Goal: Information Seeking & Learning: Find specific fact

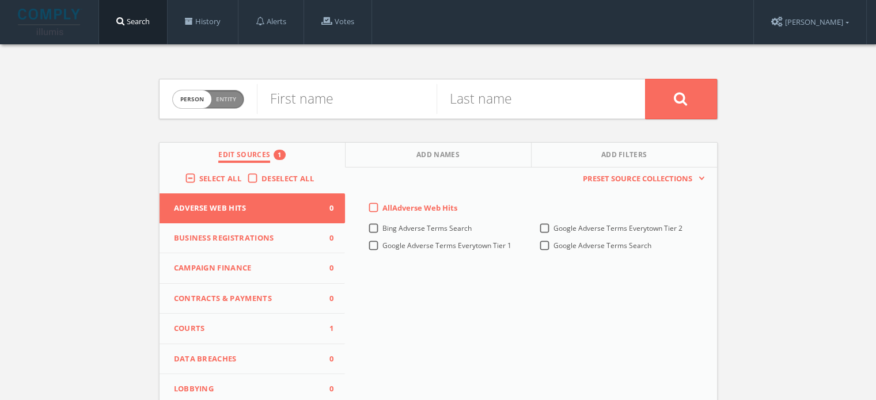
click at [265, 320] on button "Courts 1" at bounding box center [253, 329] width 186 height 31
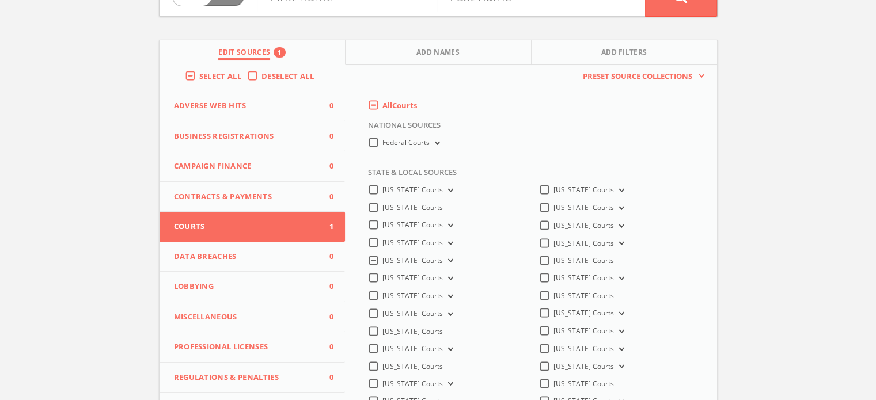
scroll to position [173, 0]
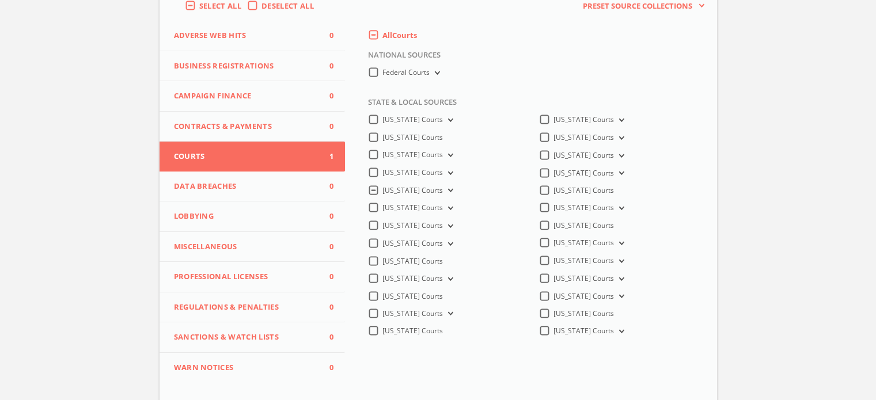
click at [448, 192] on icon at bounding box center [449, 190] width 5 height 3
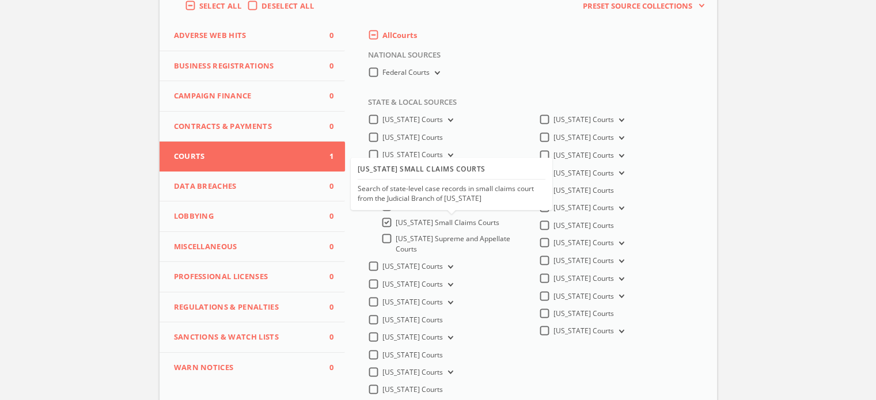
click at [396, 223] on span "[US_STATE] Small Claims Courts" at bounding box center [448, 223] width 104 height 10
click at [0, 0] on input "[US_STATE] Small Claims Courts" at bounding box center [0, 0] width 0 height 0
click at [465, 239] on span "[US_STATE] Supreme and Appellate Courts" at bounding box center [453, 244] width 115 height 20
click at [0, 0] on input "[US_STATE] Supreme and Appellate Courts" at bounding box center [0, 0] width 0 height 0
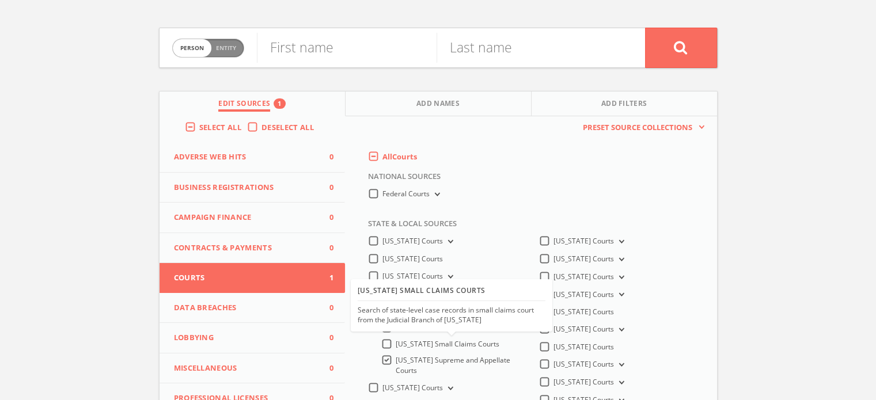
scroll to position [0, 0]
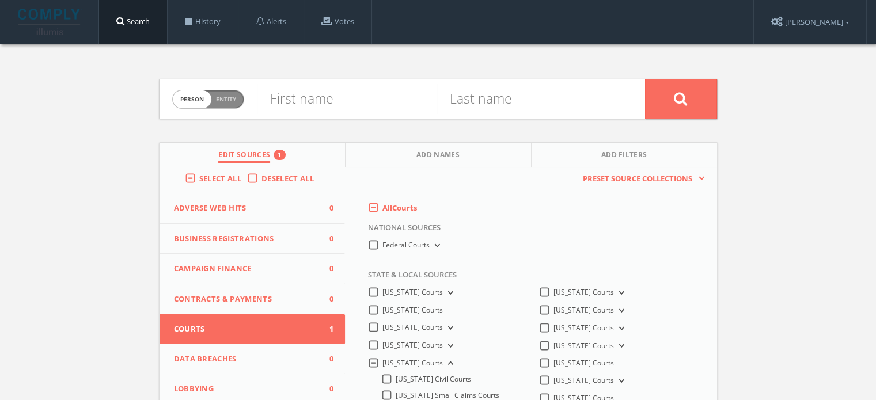
click at [232, 105] on span "Person Entity" at bounding box center [208, 99] width 71 height 18
checkbox input "true"
click at [279, 99] on input "text" at bounding box center [451, 99] width 388 height 30
paste input "[PERSON_NAME] v. [DEMOGRAPHIC_DATA] WOMEN INTERNATIONAL ET AL."
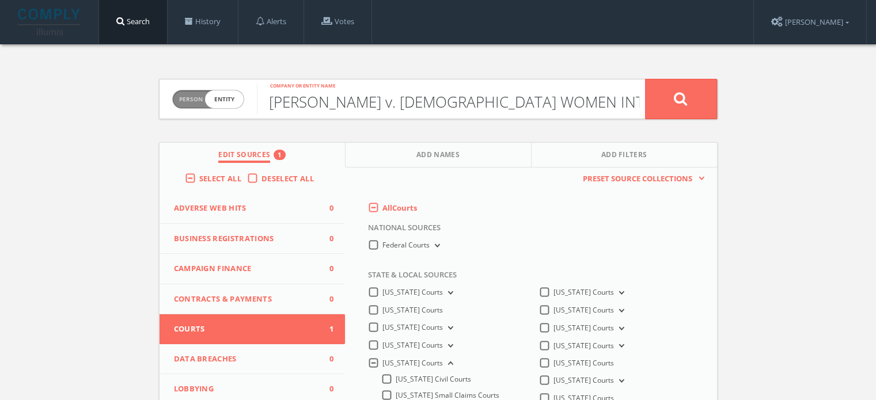
scroll to position [0, 31]
type input "[PERSON_NAME] v. [DEMOGRAPHIC_DATA] WOMEN INTERNATIONAL ET AL."
click at [664, 97] on button at bounding box center [681, 99] width 72 height 40
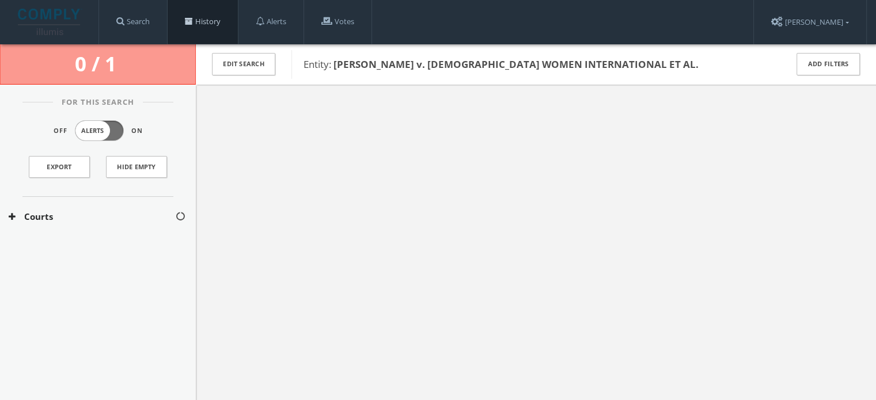
click at [198, 20] on link "History" at bounding box center [203, 22] width 70 height 44
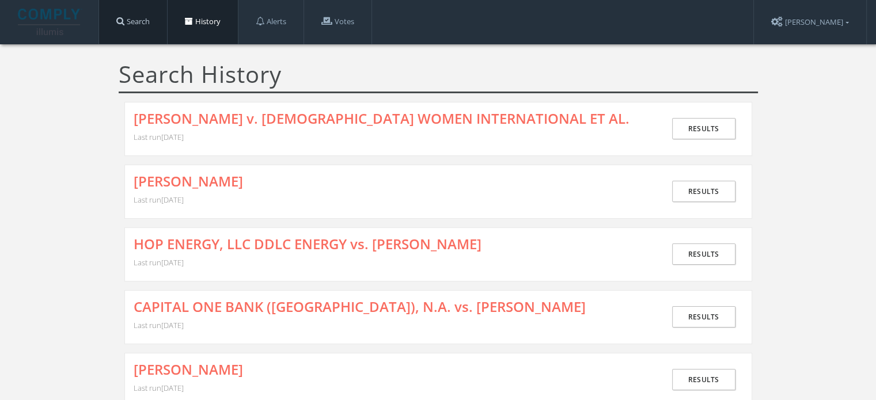
click at [139, 31] on link "Search" at bounding box center [133, 22] width 68 height 44
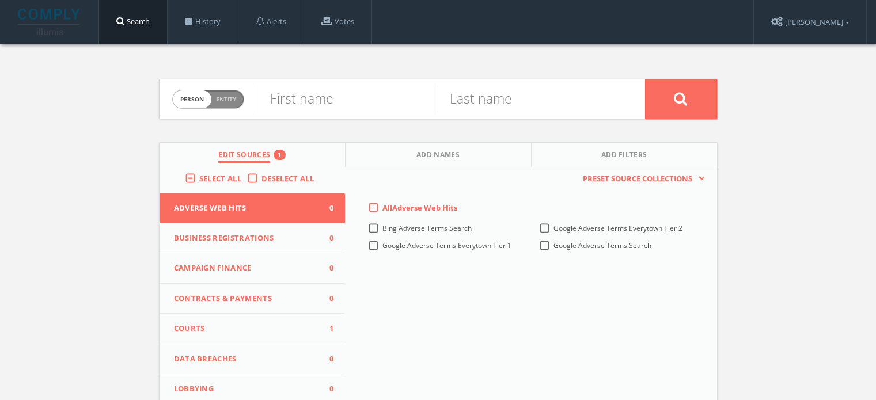
click at [238, 103] on span "Person Entity" at bounding box center [208, 99] width 71 height 18
checkbox input "true"
click at [311, 105] on input "text" at bounding box center [451, 99] width 388 height 30
paste input "[PERSON_NAME] v. [PERSON_NAME] ET AL."
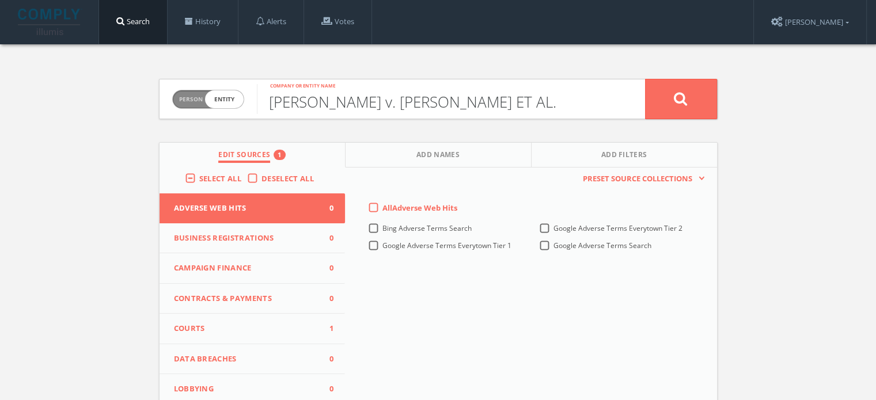
type input "[PERSON_NAME] v. [PERSON_NAME] ET AL."
click at [681, 89] on button at bounding box center [681, 99] width 72 height 40
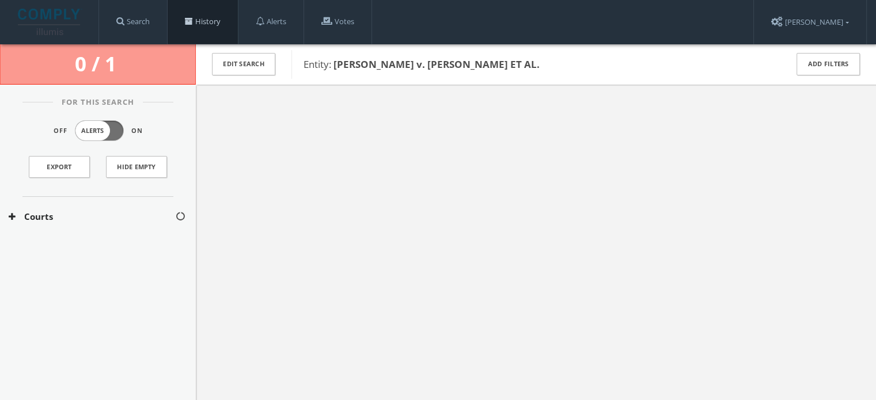
click at [230, 22] on link "History" at bounding box center [203, 22] width 70 height 44
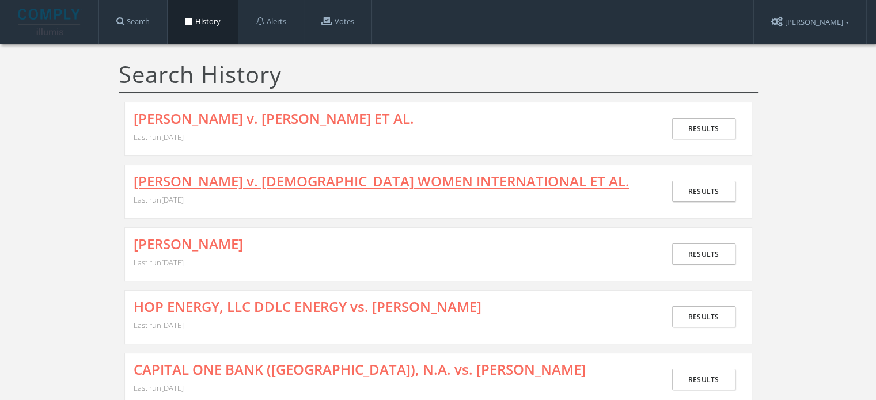
click at [295, 182] on link "[PERSON_NAME] v. [DEMOGRAPHIC_DATA] WOMEN INTERNATIONAL ET AL." at bounding box center [382, 181] width 496 height 15
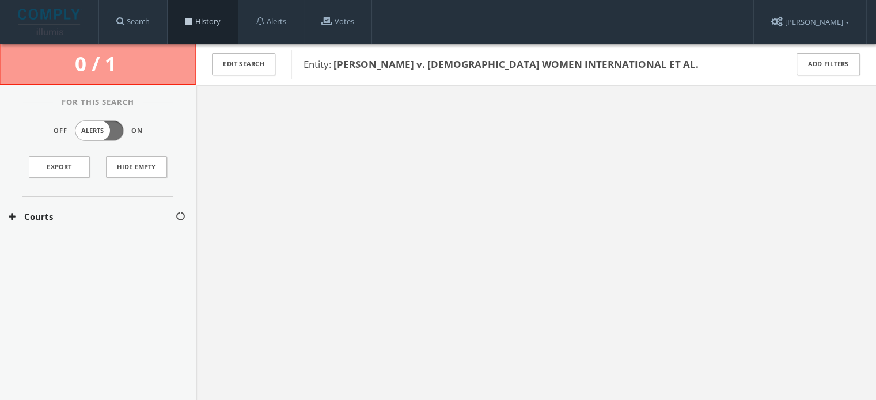
click at [193, 21] on span at bounding box center [189, 21] width 8 height 8
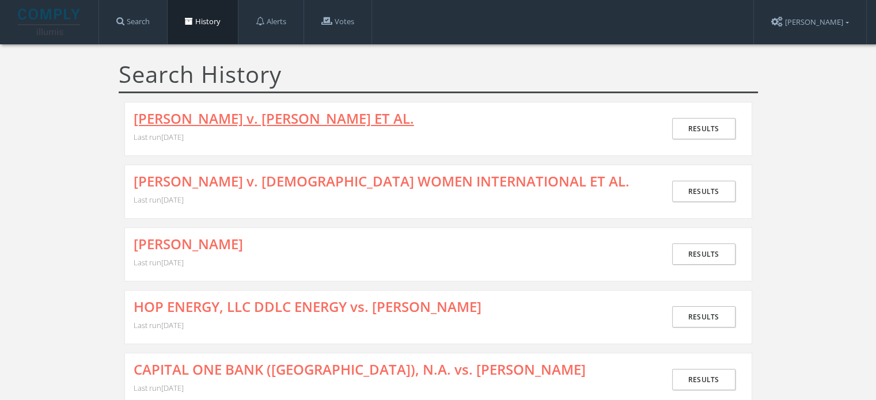
click at [339, 121] on link "[PERSON_NAME] v. [PERSON_NAME] ET AL." at bounding box center [274, 118] width 280 height 15
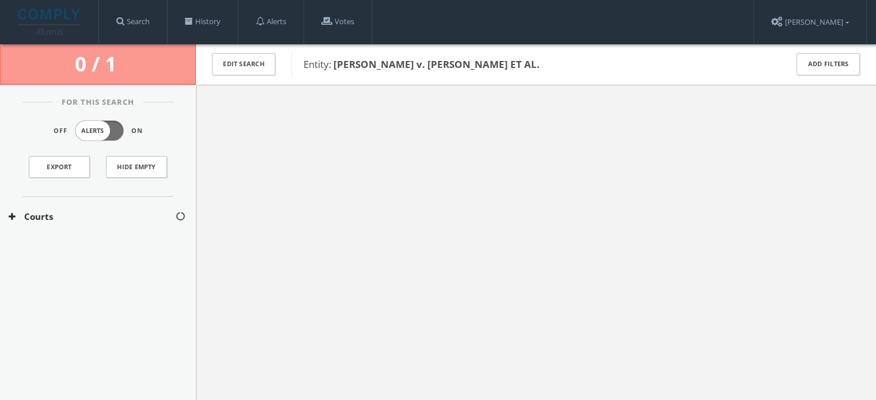
drag, startPoint x: 9, startPoint y: 294, endPoint x: 10, endPoint y: 286, distance: 8.1
click at [9, 294] on div "For This Search Off Alerts On Export Hide Empty Courts" at bounding box center [98, 249] width 196 height 328
click at [138, 22] on link "Search" at bounding box center [133, 22] width 68 height 44
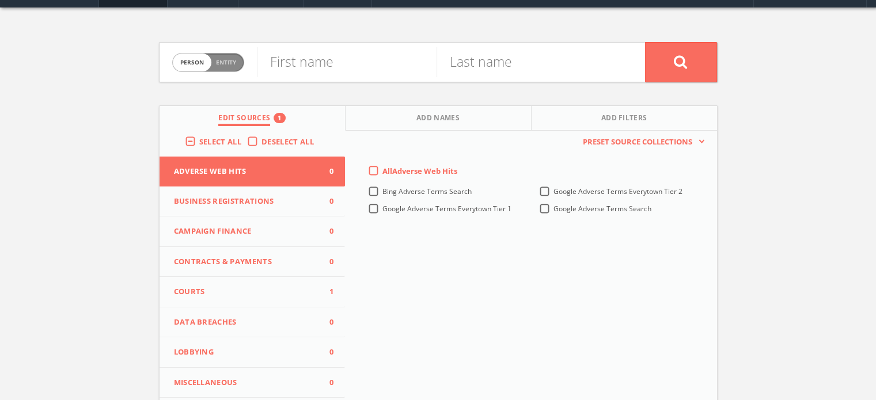
scroll to position [58, 0]
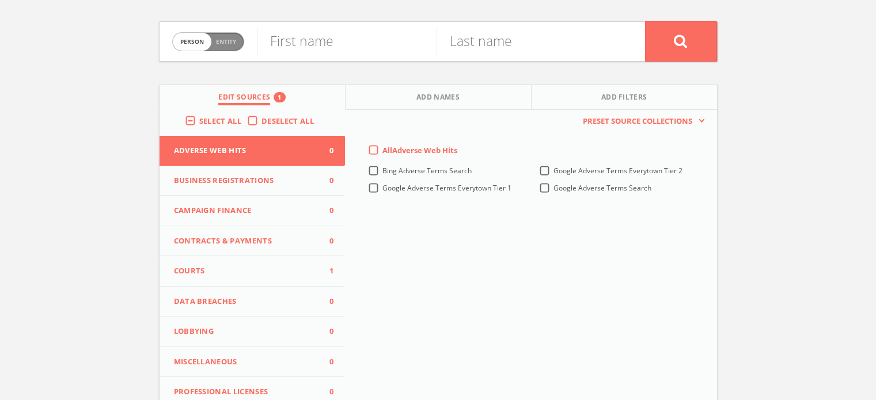
click at [203, 264] on button "Courts 1" at bounding box center [253, 271] width 186 height 31
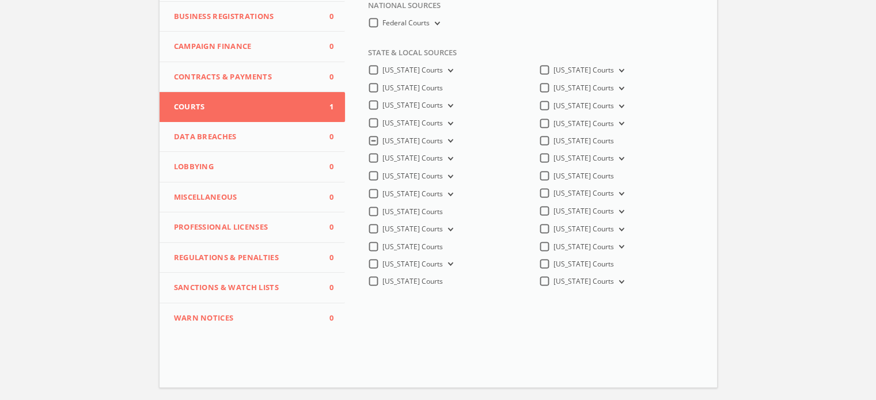
scroll to position [230, 0]
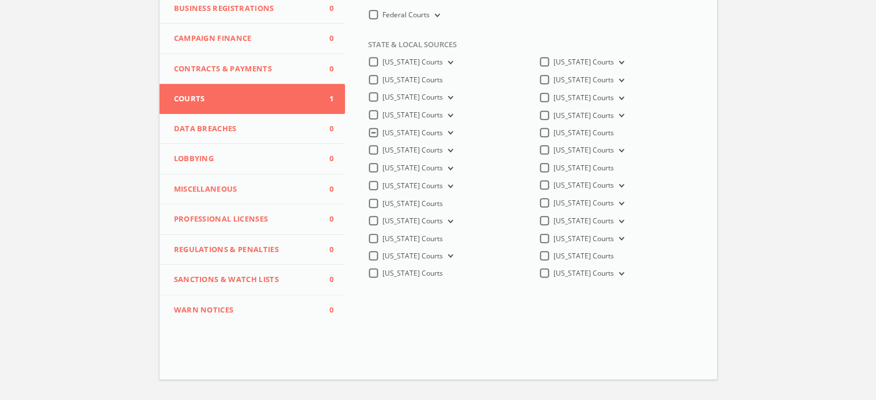
click at [452, 133] on icon at bounding box center [449, 132] width 5 height 3
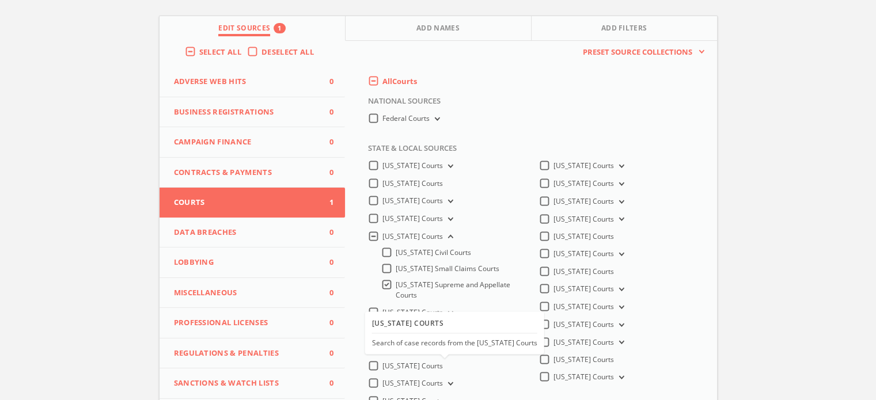
scroll to position [0, 0]
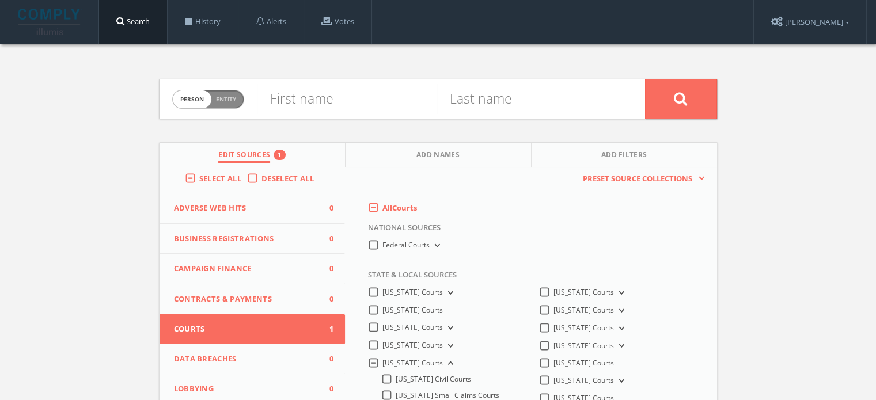
click at [234, 98] on span "Entity" at bounding box center [226, 99] width 20 height 9
checkbox input "true"
click at [341, 109] on input "text" at bounding box center [451, 99] width 388 height 30
paste input "[STREET_ADDRESS], LLC v. NEW CANAAN PLANNING AND ZONING COMMISSION"
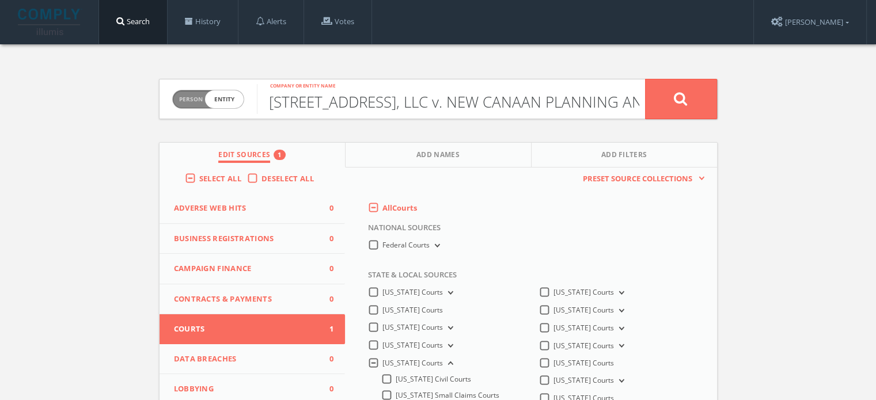
scroll to position [0, 151]
type input "[STREET_ADDRESS], LLC v. NEW CANAAN PLANNING AND ZONING COMMISSION"
click at [678, 109] on button at bounding box center [681, 99] width 72 height 40
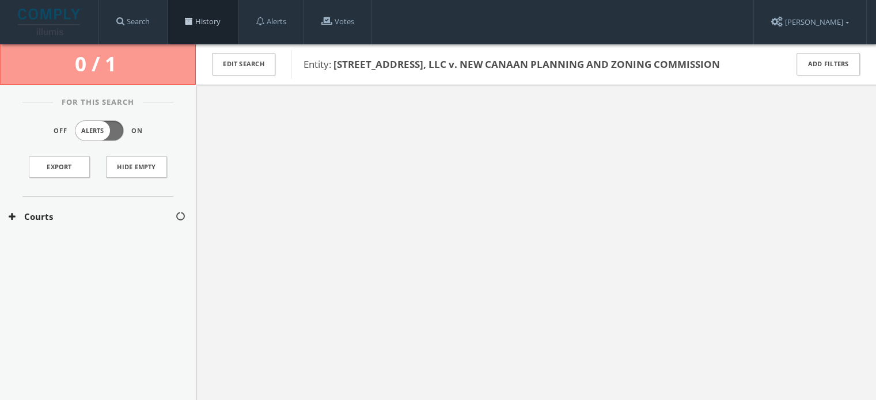
click at [214, 24] on link "History" at bounding box center [203, 22] width 70 height 44
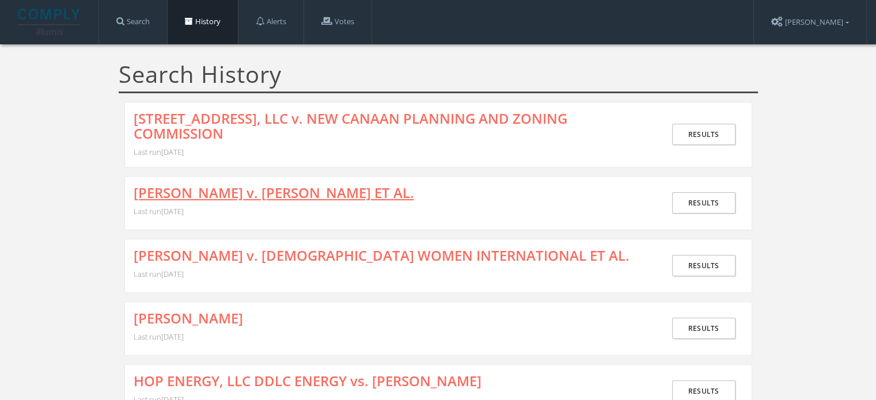
click at [195, 185] on link "[PERSON_NAME] v. [PERSON_NAME] ET AL." at bounding box center [274, 192] width 280 height 15
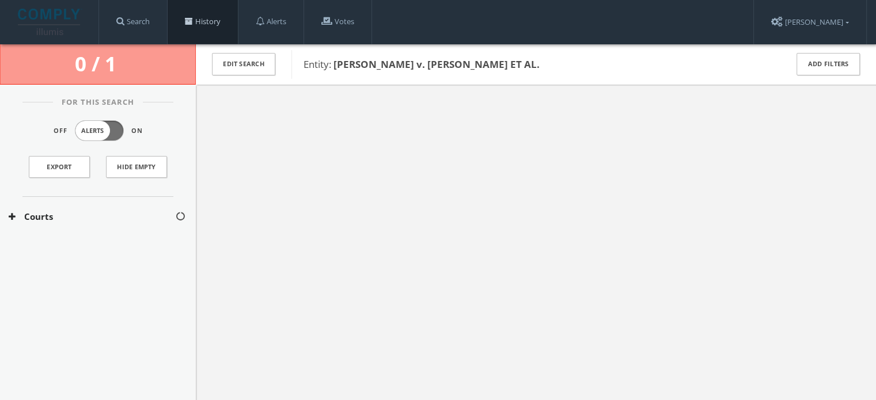
click at [182, 28] on link "History" at bounding box center [203, 22] width 70 height 44
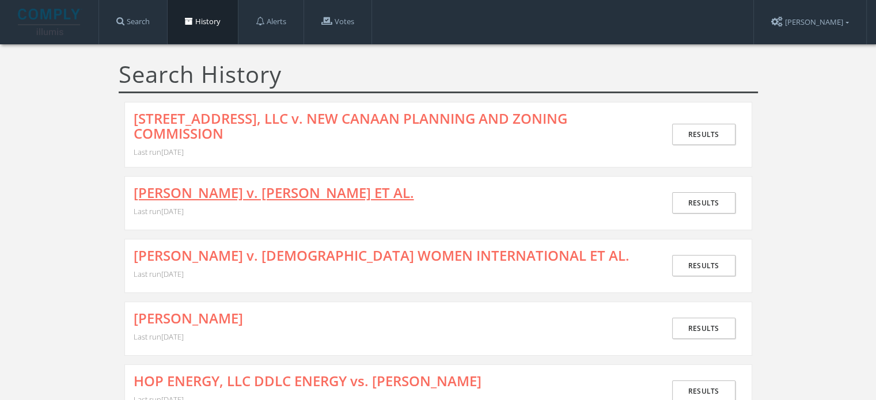
click at [264, 185] on link "[PERSON_NAME] v. [PERSON_NAME] ET AL." at bounding box center [274, 192] width 280 height 15
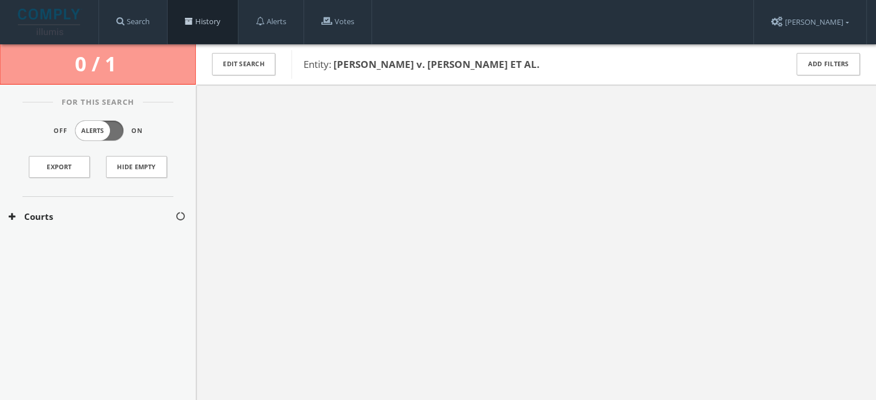
click at [180, 20] on link "History" at bounding box center [203, 22] width 70 height 44
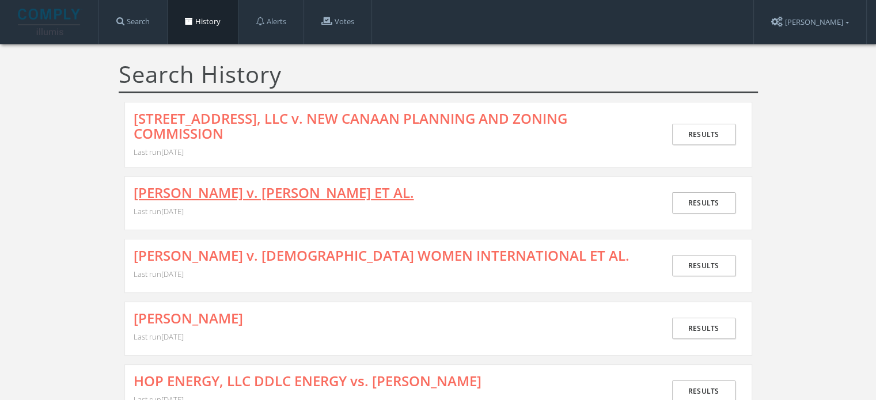
click at [235, 185] on link "[PERSON_NAME] v. [PERSON_NAME] ET AL." at bounding box center [274, 192] width 280 height 15
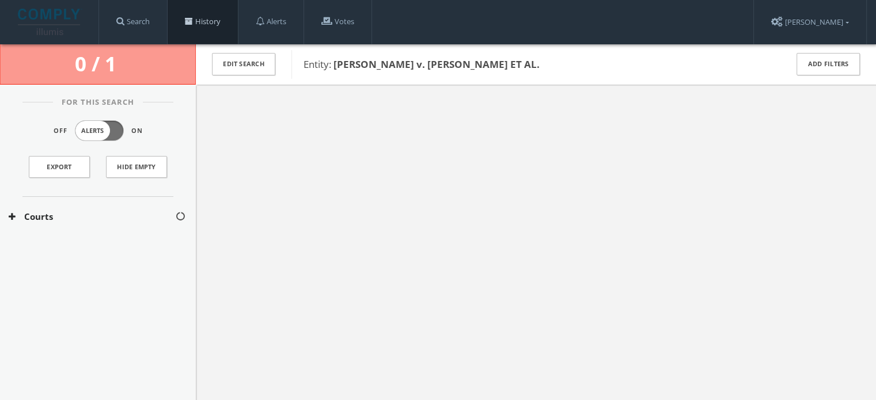
click at [198, 25] on link "History" at bounding box center [203, 22] width 70 height 44
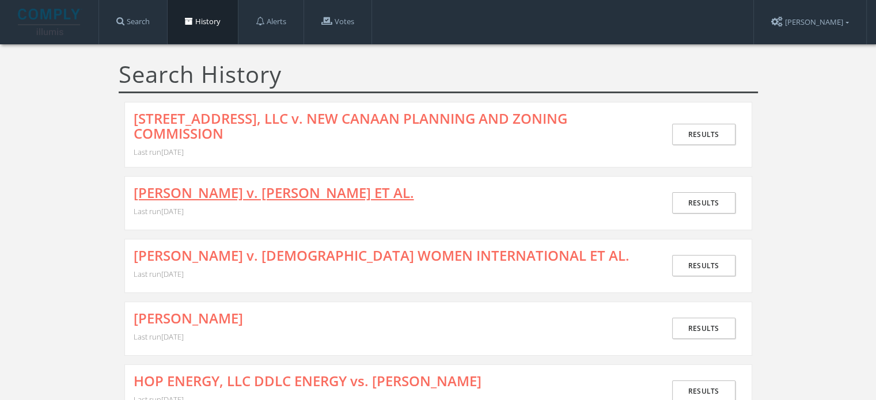
click at [306, 185] on link "[PERSON_NAME] v. [PERSON_NAME] ET AL." at bounding box center [274, 192] width 280 height 15
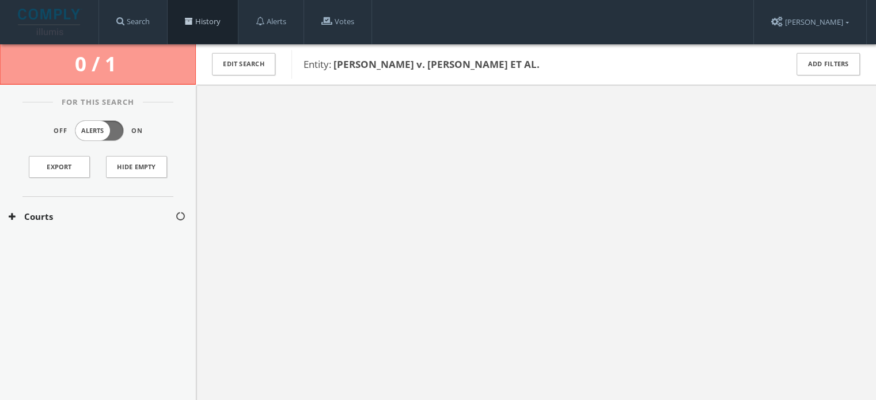
click at [181, 25] on link "History" at bounding box center [203, 22] width 70 height 44
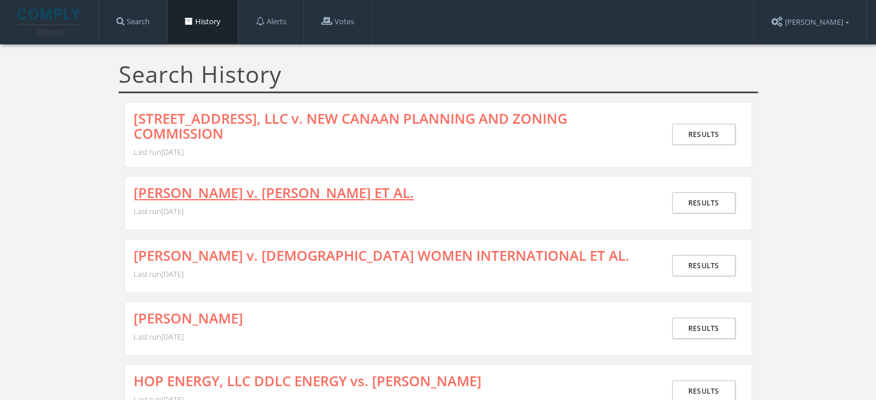
click at [227, 185] on link "[PERSON_NAME] v. [PERSON_NAME] ET AL." at bounding box center [274, 192] width 280 height 15
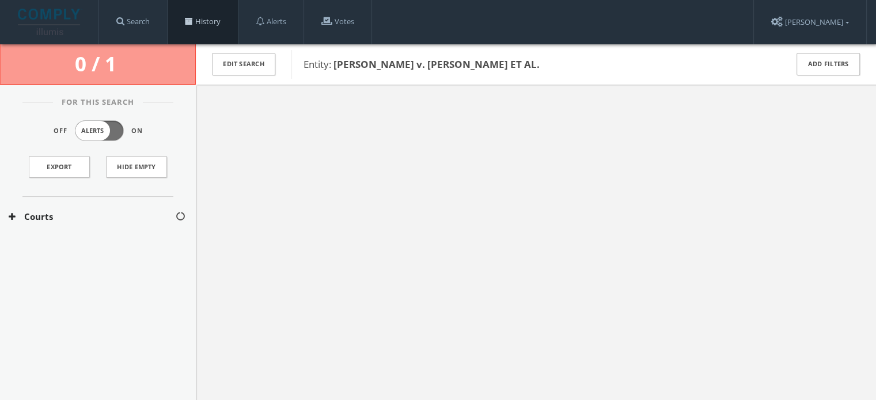
click at [187, 21] on span at bounding box center [189, 21] width 8 height 8
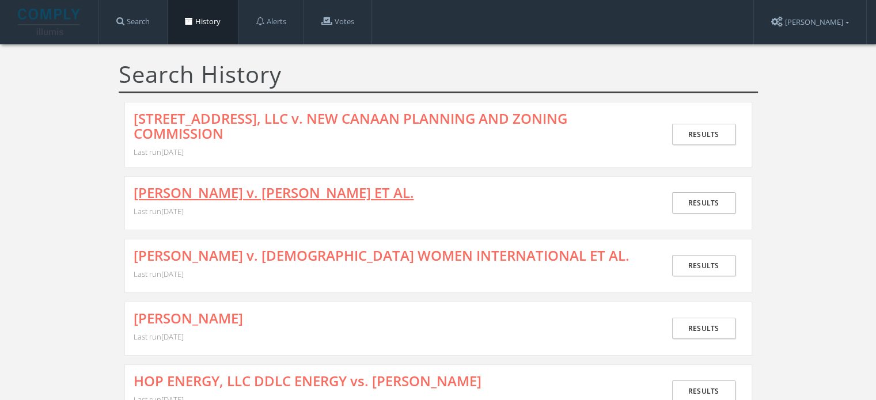
click at [384, 185] on link "[PERSON_NAME] v. [PERSON_NAME] ET AL." at bounding box center [274, 192] width 280 height 15
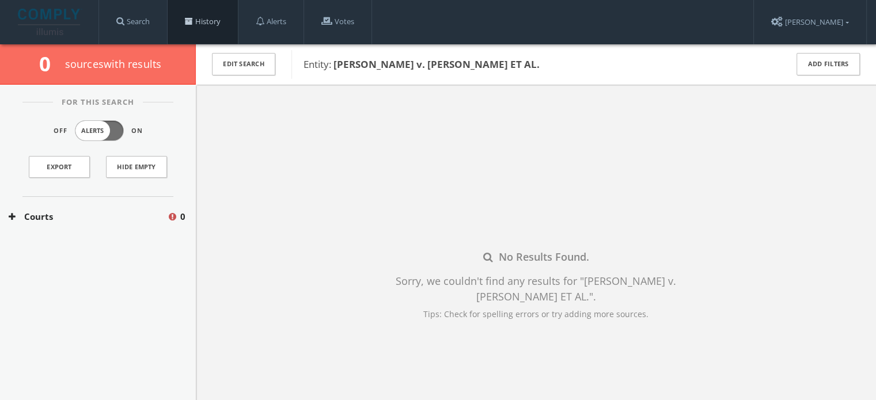
click at [177, 28] on link "History" at bounding box center [203, 22] width 70 height 44
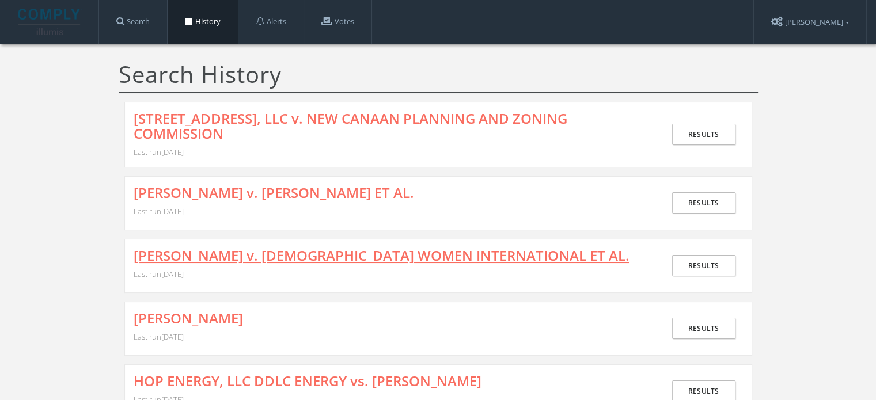
click at [214, 248] on link "[PERSON_NAME] v. [DEMOGRAPHIC_DATA] WOMEN INTERNATIONAL ET AL." at bounding box center [382, 255] width 496 height 15
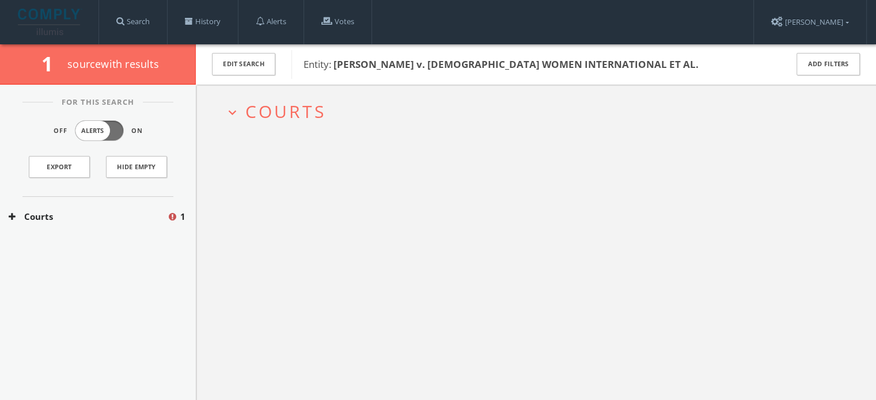
click at [81, 214] on button "Courts" at bounding box center [88, 216] width 158 height 13
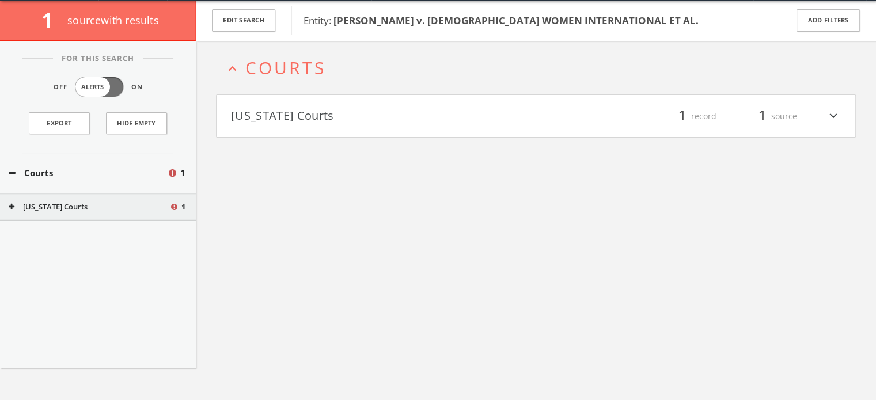
click at [298, 108] on button "[US_STATE] Courts" at bounding box center [383, 117] width 305 height 20
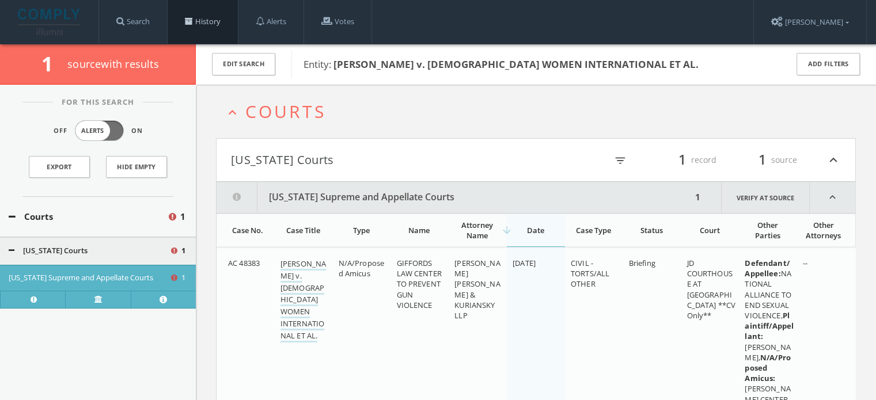
click at [191, 13] on link "History" at bounding box center [203, 22] width 70 height 44
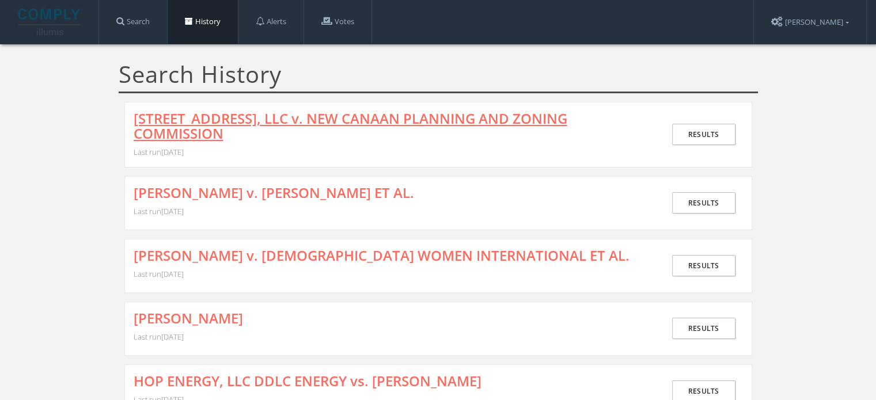
click at [257, 117] on link "[STREET_ADDRESS], LLC v. NEW CANAAN PLANNING AND ZONING COMMISSION" at bounding box center [391, 126] width 515 height 31
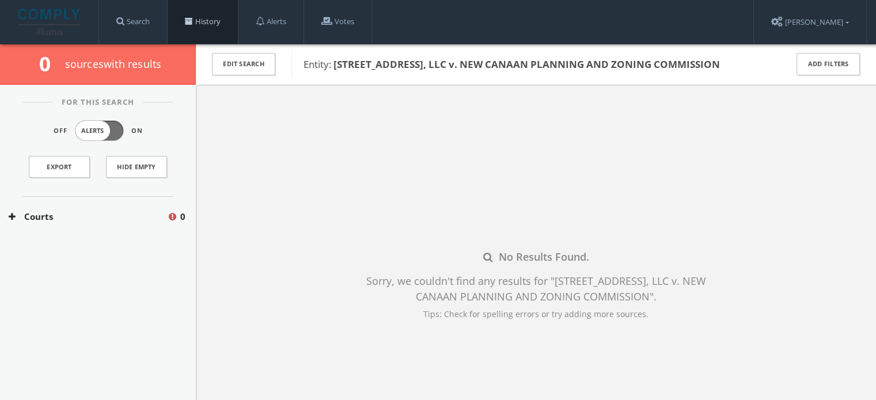
click at [203, 29] on link "History" at bounding box center [203, 22] width 70 height 44
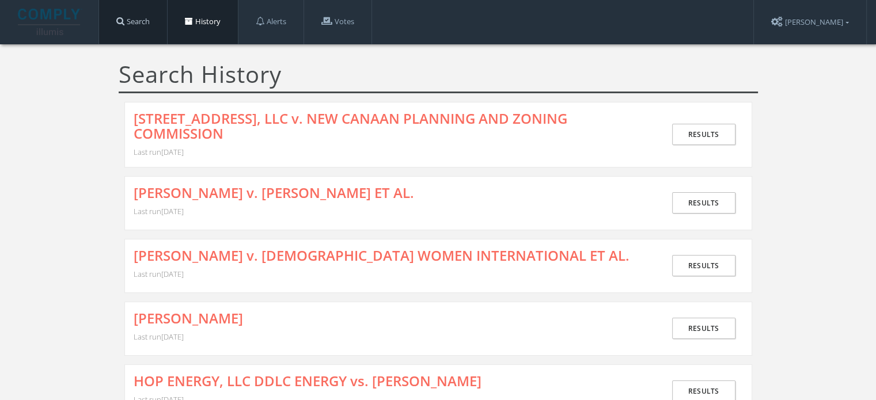
click at [136, 13] on link "Search" at bounding box center [133, 22] width 68 height 44
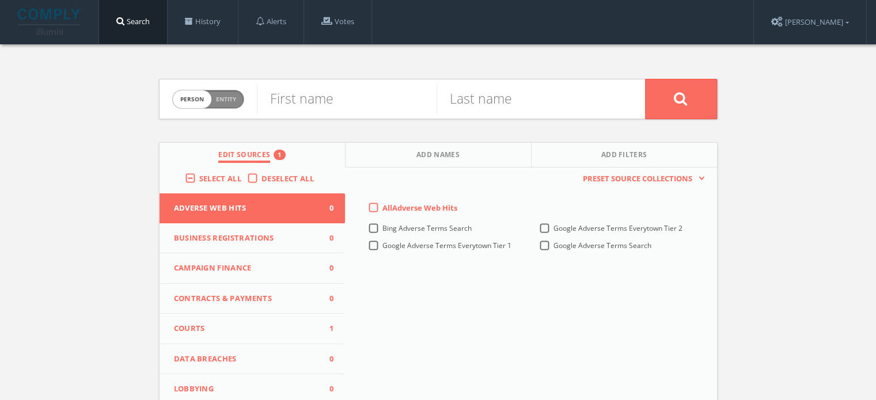
click at [265, 320] on button "Courts 1" at bounding box center [253, 329] width 186 height 31
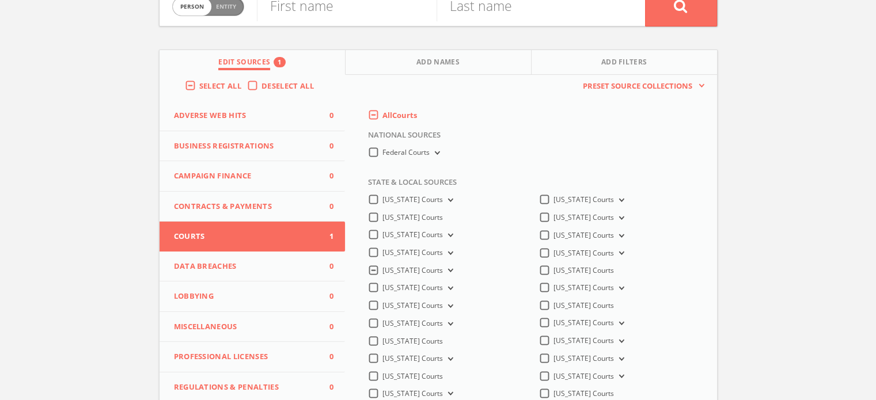
scroll to position [173, 0]
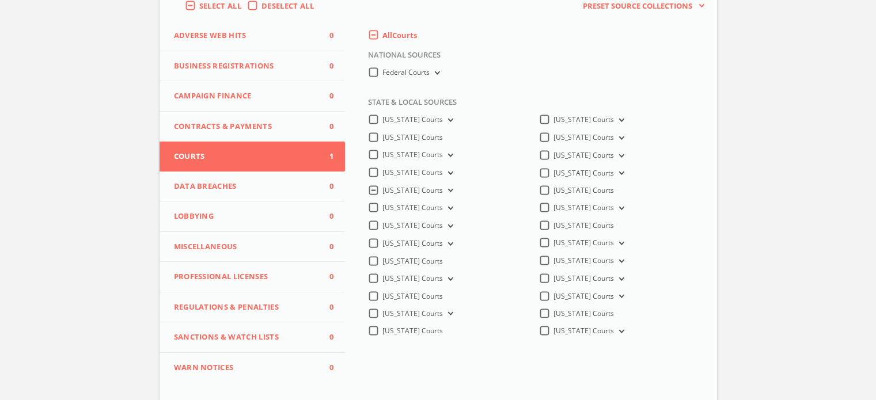
click at [452, 192] on icon at bounding box center [449, 190] width 5 height 3
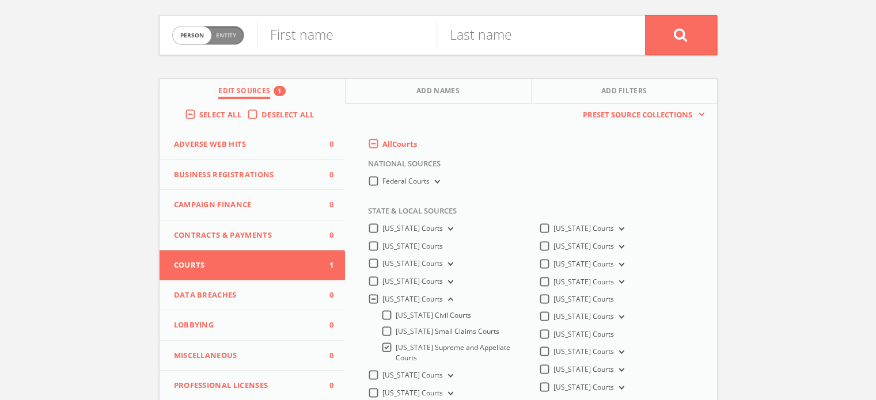
scroll to position [0, 0]
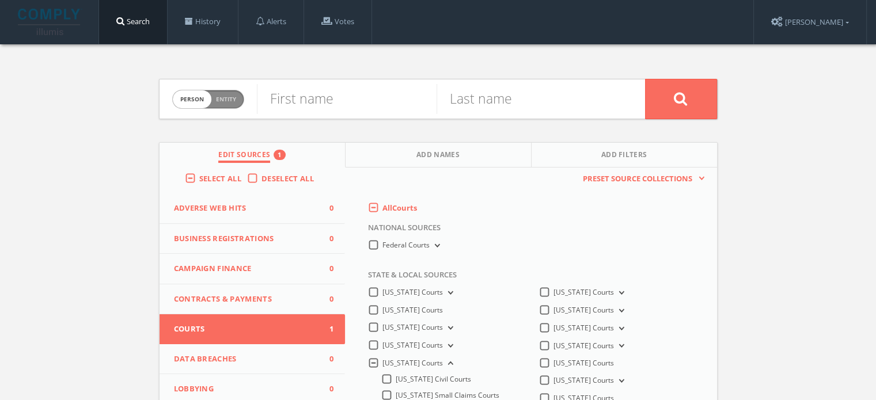
click at [230, 102] on span "Entity" at bounding box center [226, 99] width 20 height 9
checkbox input "true"
click at [308, 105] on input "text" at bounding box center [451, 99] width 388 height 30
paste input "[PERSON_NAME] v. [PERSON_NAME] ET AL."
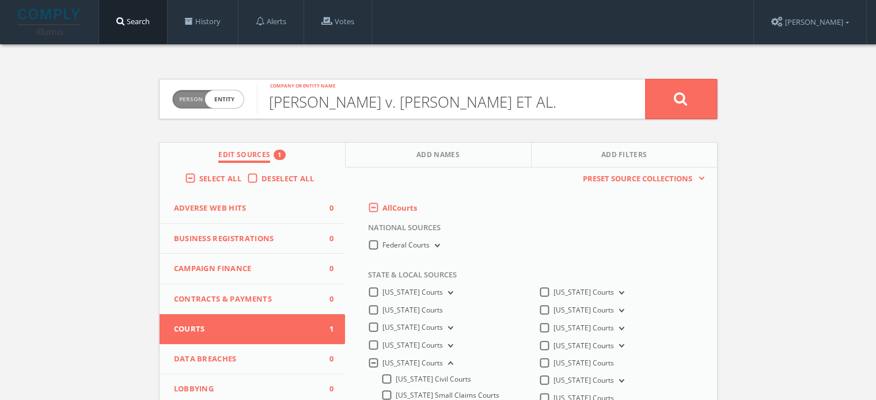
drag, startPoint x: 297, startPoint y: 103, endPoint x: 194, endPoint y: 83, distance: 105.0
click at [194, 83] on form "Person Entity entity [PERSON_NAME] v. [PERSON_NAME] ET AL. Company or entity na…" at bounding box center [438, 99] width 559 height 40
type input "[PERSON_NAME] v. [PERSON_NAME] ET AL."
click at [673, 107] on button at bounding box center [681, 99] width 72 height 40
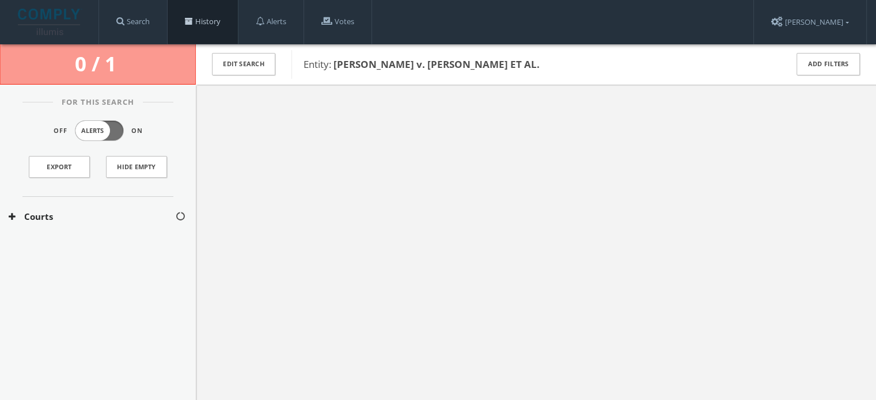
click at [196, 18] on link "History" at bounding box center [203, 22] width 70 height 44
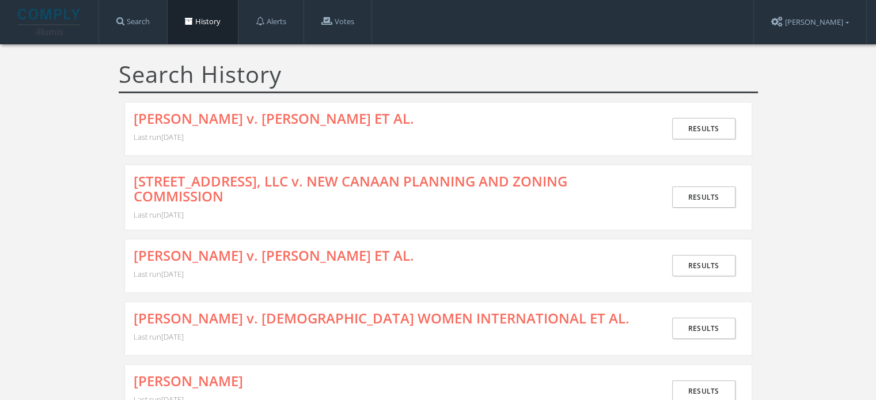
click at [207, 254] on div "[PERSON_NAME] v. [PERSON_NAME] ET AL. Last run [DATE]" at bounding box center [399, 266] width 531 height 36
click at [213, 248] on link "[PERSON_NAME] v. [PERSON_NAME] ET AL." at bounding box center [274, 255] width 280 height 15
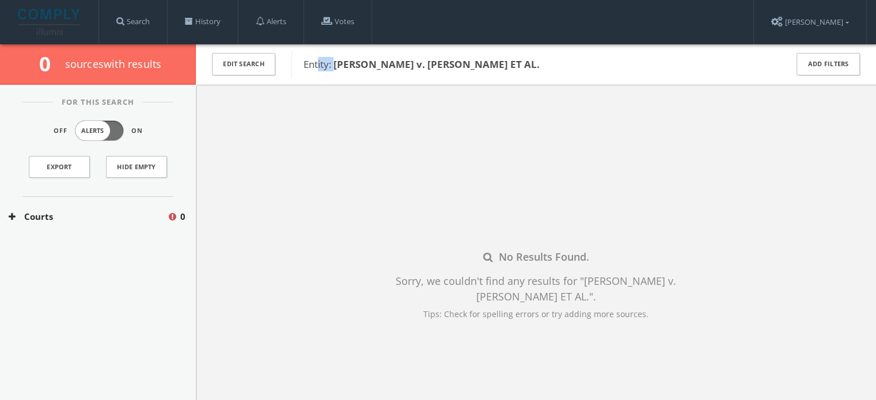
drag, startPoint x: 333, startPoint y: 62, endPoint x: 319, endPoint y: 62, distance: 14.4
click at [319, 62] on span "Entity: [PERSON_NAME] v. [PERSON_NAME] ET AL." at bounding box center [421, 64] width 236 height 13
click at [203, 29] on link "History" at bounding box center [203, 22] width 70 height 44
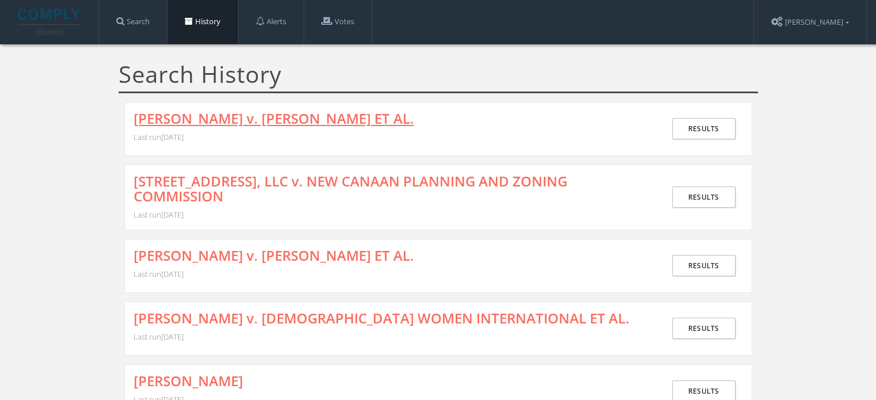
click at [196, 119] on link "[PERSON_NAME] v. [PERSON_NAME] ET AL." at bounding box center [274, 118] width 280 height 15
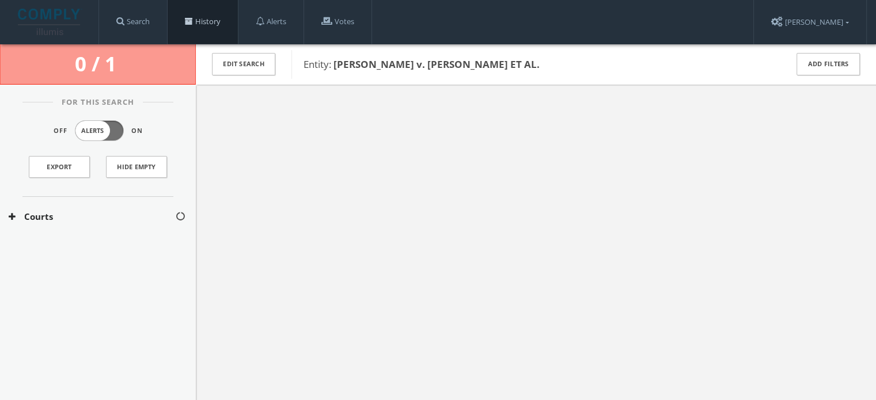
click at [192, 22] on span at bounding box center [189, 21] width 8 height 8
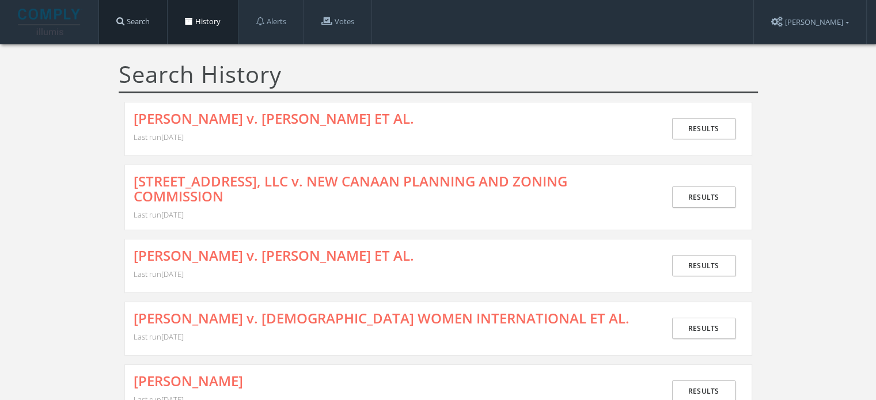
click at [151, 28] on link "Search" at bounding box center [133, 22] width 68 height 44
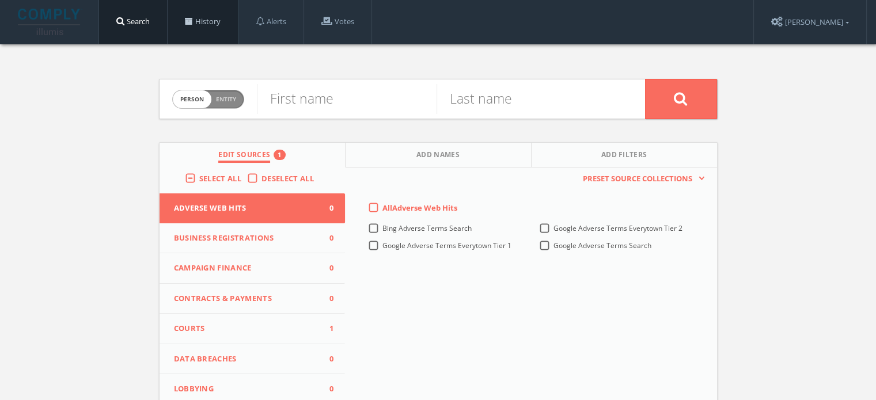
click at [221, 22] on link "History" at bounding box center [203, 22] width 70 height 44
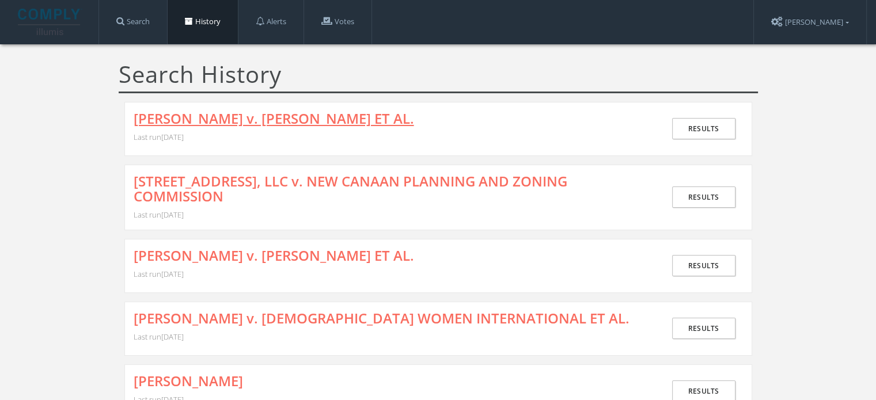
click at [230, 112] on link "[PERSON_NAME] v. [PERSON_NAME] ET AL." at bounding box center [274, 118] width 280 height 15
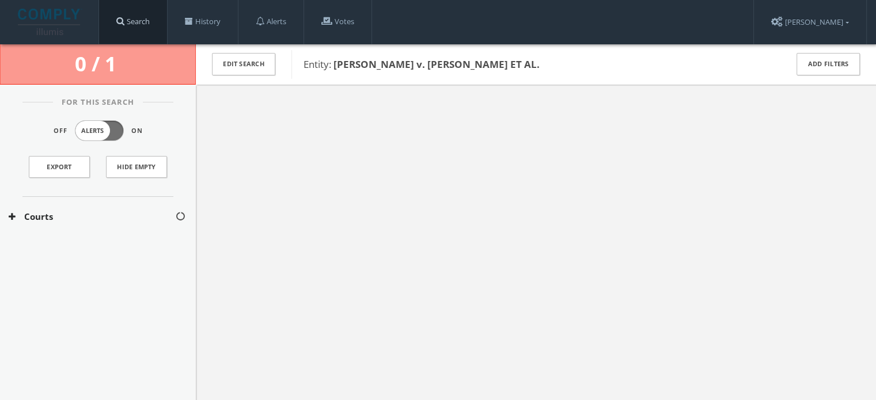
click at [142, 18] on link "Search" at bounding box center [133, 22] width 68 height 44
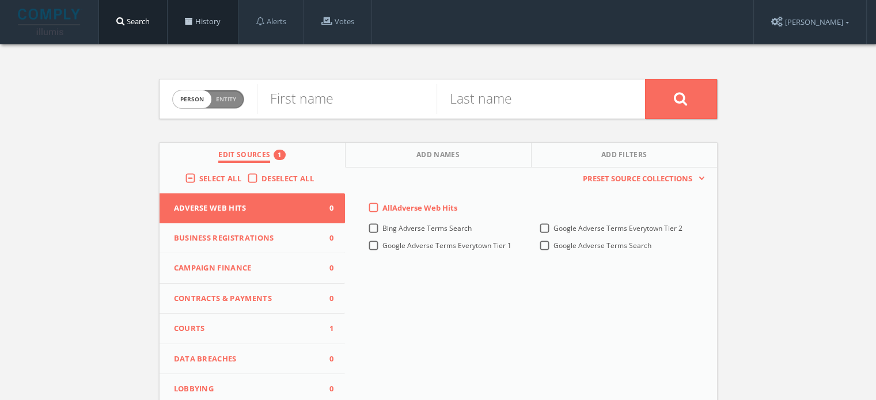
click at [206, 39] on link "History" at bounding box center [203, 22] width 70 height 44
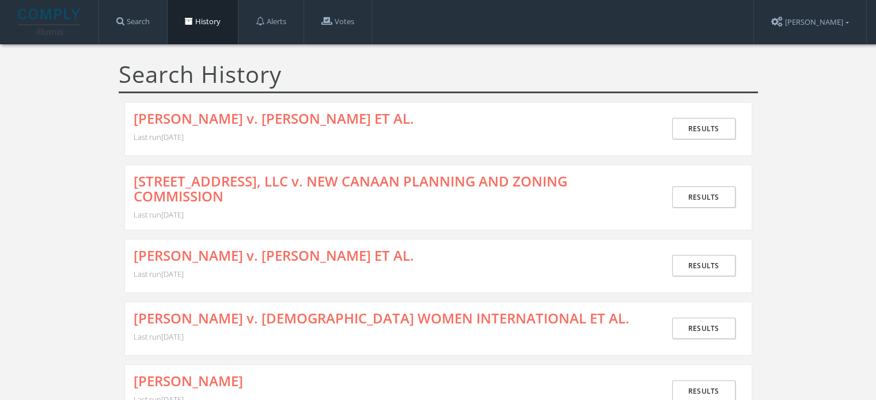
click at [246, 120] on link "[PERSON_NAME] v. [PERSON_NAME] ET AL." at bounding box center [274, 118] width 280 height 15
click at [157, 18] on link "Search" at bounding box center [133, 22] width 68 height 44
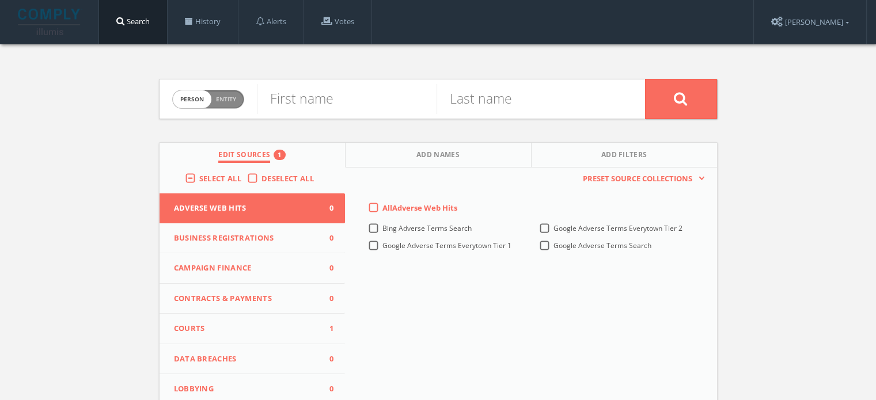
click at [223, 110] on div "Person Entity person" at bounding box center [208, 99] width 72 height 40
click at [233, 98] on span "Entity" at bounding box center [226, 99] width 20 height 9
checkbox input "true"
click at [375, 110] on input "text" at bounding box center [451, 99] width 388 height 30
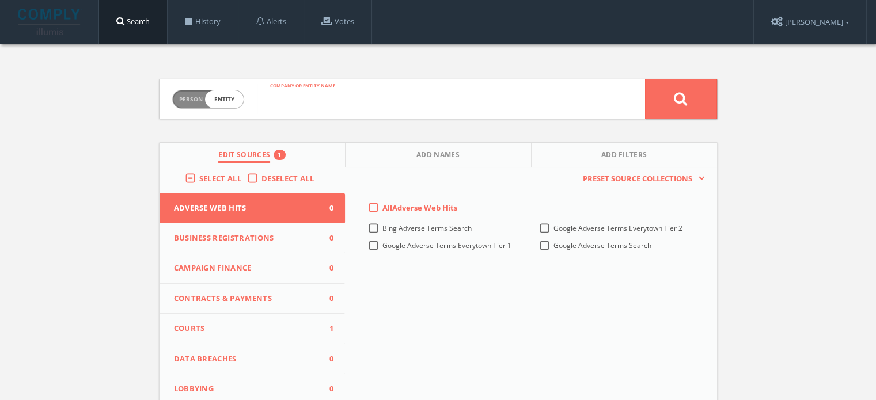
paste input "[PERSON_NAME] ET AL. v. [PERSON_NAME] ET AL."
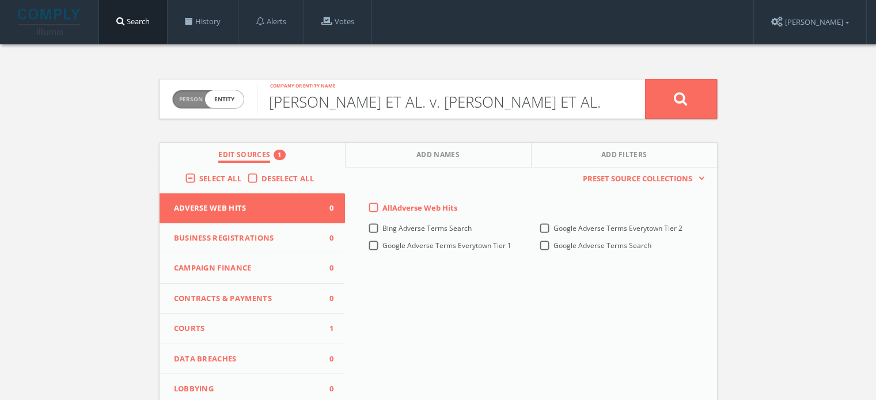
drag, startPoint x: 346, startPoint y: 92, endPoint x: 306, endPoint y: 96, distance: 40.0
click at [306, 96] on input "[PERSON_NAME] ET AL. v. [PERSON_NAME] ET AL." at bounding box center [451, 99] width 388 height 30
drag, startPoint x: 270, startPoint y: 105, endPoint x: 237, endPoint y: 104, distance: 32.3
click at [237, 104] on form "Person Entity entity [PERSON_NAME] ET AL. v. [PERSON_NAME] ET AL. Company or en…" at bounding box center [438, 99] width 559 height 40
click at [600, 111] on input "[PERSON_NAME] ET AL. v. [PERSON_NAME] ET AL." at bounding box center [451, 99] width 388 height 30
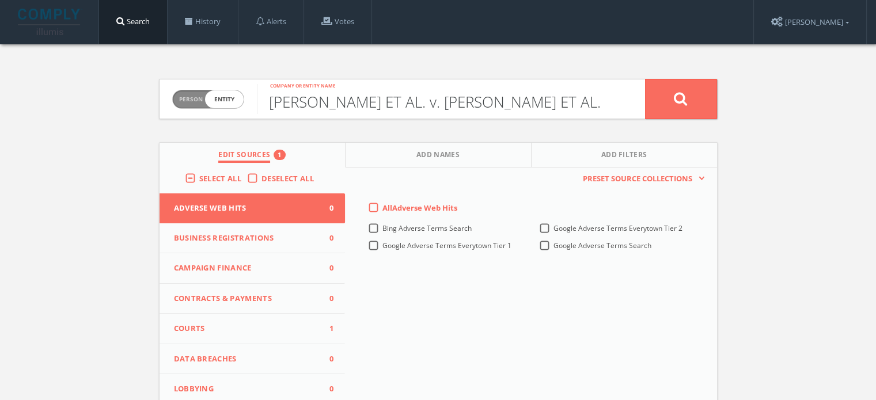
click at [622, 105] on input "[PERSON_NAME] ET AL. v. [PERSON_NAME] ET AL." at bounding box center [451, 99] width 388 height 30
type input "[PERSON_NAME] ET AL. v. [PERSON_NAME] ET AL."
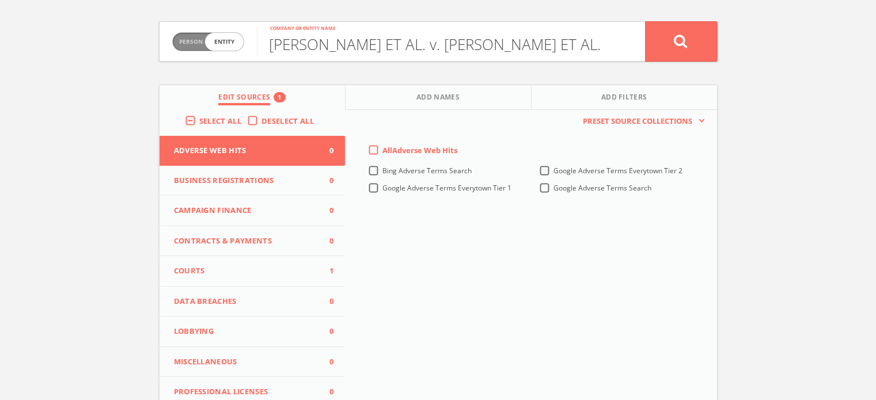
click at [288, 270] on span "Courts" at bounding box center [245, 271] width 143 height 12
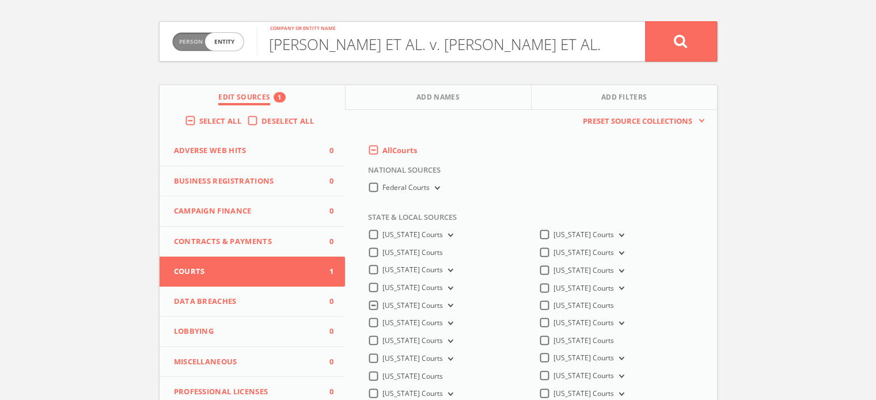
click at [452, 307] on icon at bounding box center [449, 305] width 5 height 3
click at [668, 39] on button at bounding box center [681, 41] width 72 height 40
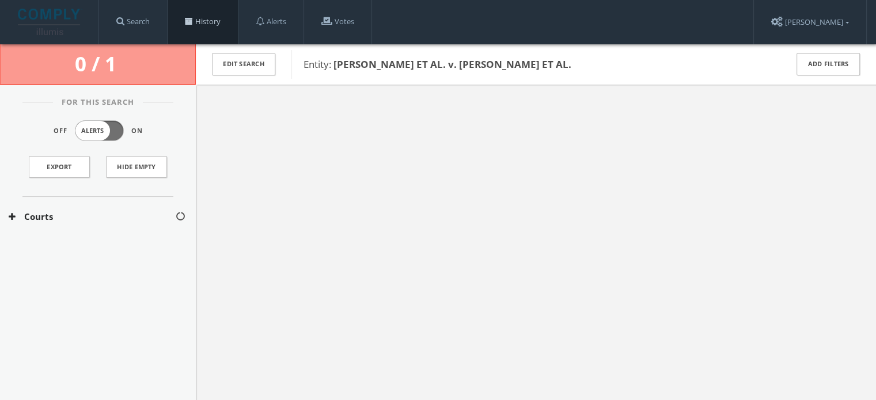
click at [213, 20] on link "History" at bounding box center [203, 22] width 70 height 44
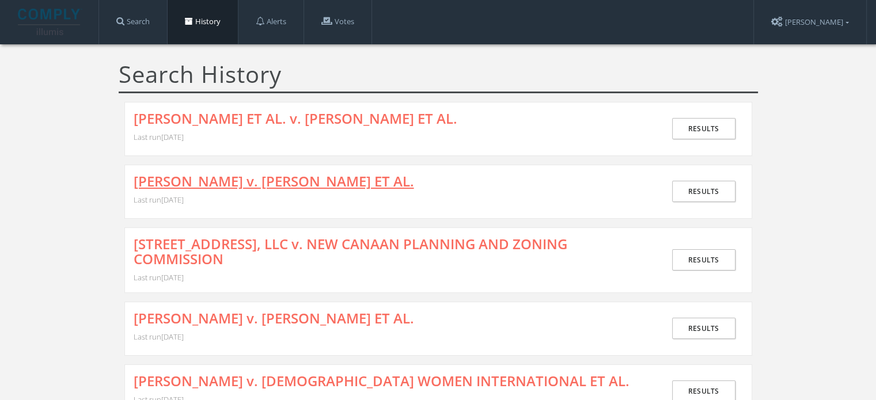
click at [247, 176] on link "[PERSON_NAME] v. [PERSON_NAME] ET AL." at bounding box center [274, 181] width 280 height 15
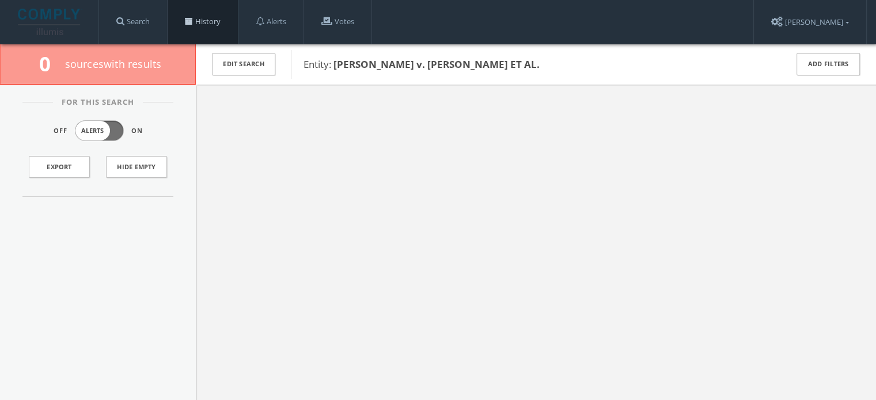
click at [206, 20] on link "History" at bounding box center [203, 22] width 70 height 44
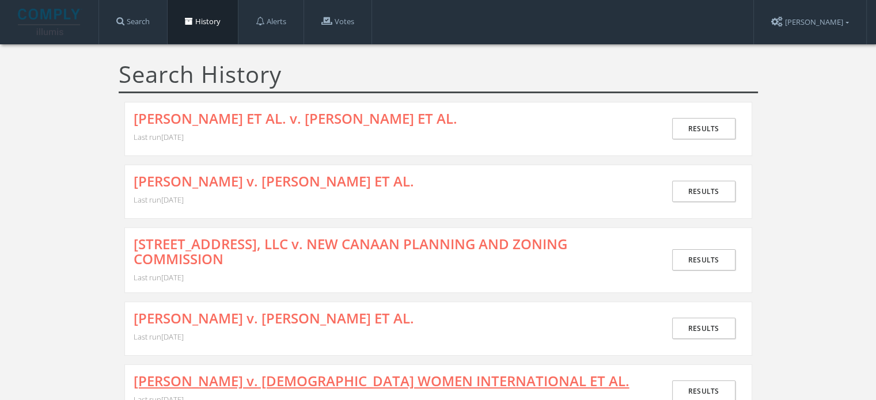
click at [234, 375] on link "[PERSON_NAME] v. [DEMOGRAPHIC_DATA] WOMEN INTERNATIONAL ET AL." at bounding box center [382, 381] width 496 height 15
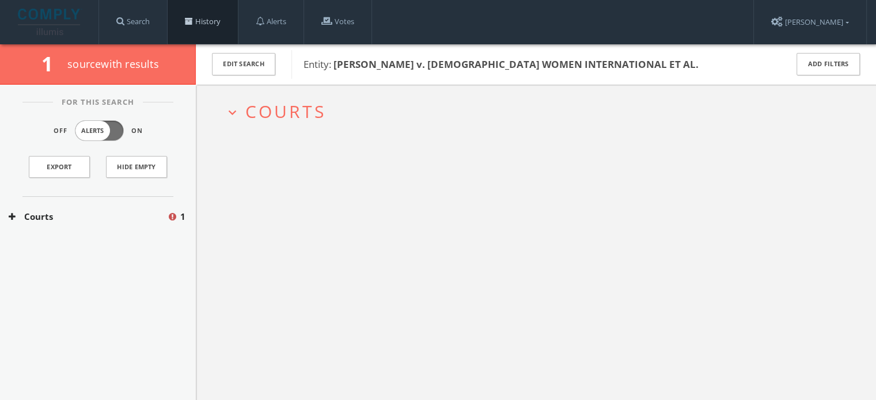
click at [200, 29] on link "History" at bounding box center [203, 22] width 70 height 44
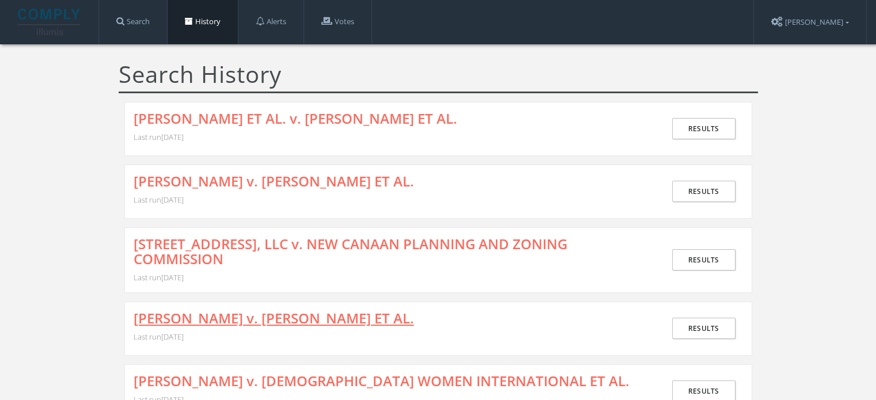
click at [234, 311] on link "[PERSON_NAME] v. [PERSON_NAME] ET AL." at bounding box center [274, 318] width 280 height 15
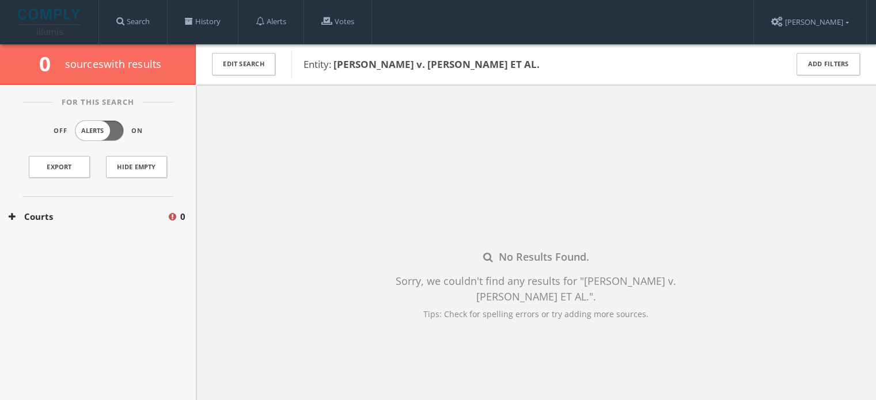
drag, startPoint x: 334, startPoint y: 60, endPoint x: 547, endPoint y: 66, distance: 213.1
click at [547, 66] on span "Entity: [PERSON_NAME] v. [PERSON_NAME] ET AL." at bounding box center [537, 64] width 468 height 15
copy b "[PERSON_NAME] v. [PERSON_NAME] ET AL."
click at [283, 208] on div "No Results Found. Sorry, we couldn't find any results for " [PERSON_NAME] v. [P…" at bounding box center [536, 285] width 680 height 400
click at [34, 217] on button "Courts" at bounding box center [88, 216] width 158 height 13
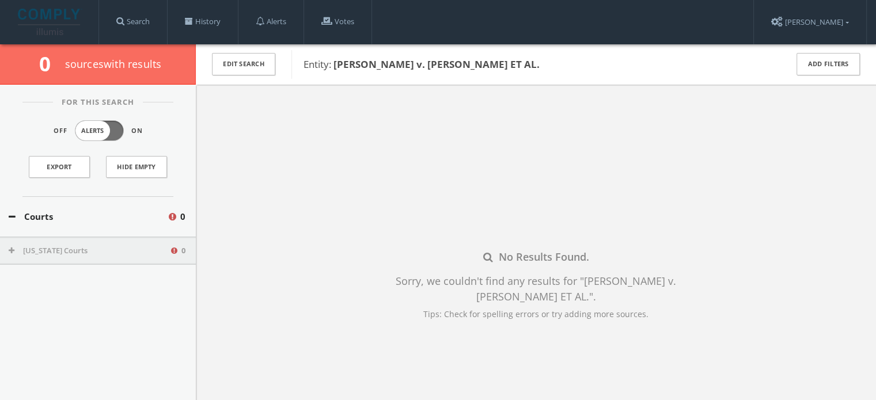
click at [53, 245] on button "[US_STATE] Courts" at bounding box center [89, 251] width 161 height 12
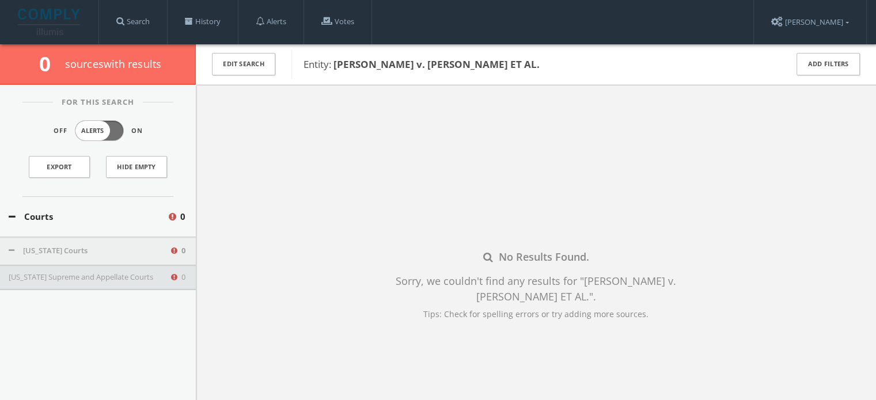
click at [127, 282] on button "[US_STATE] Supreme and Appellate Courts" at bounding box center [89, 278] width 161 height 12
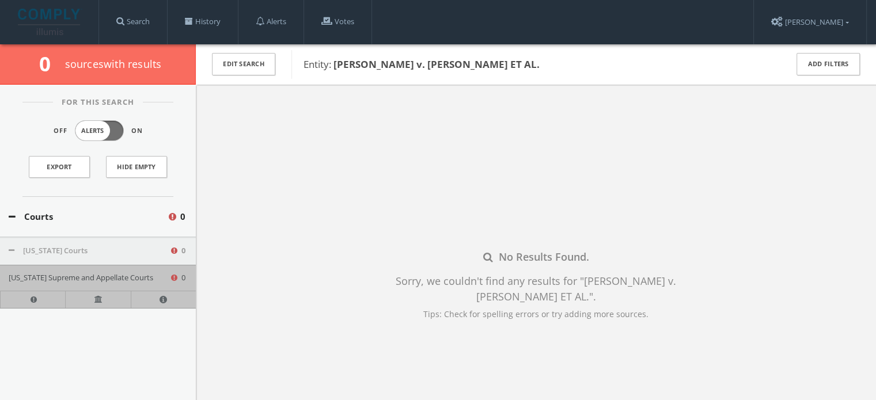
click at [230, 308] on div "No Results Found. Sorry, we couldn't find any results for " [PERSON_NAME] v. [P…" at bounding box center [536, 285] width 680 height 400
drag, startPoint x: 335, startPoint y: 63, endPoint x: 553, endPoint y: 55, distance: 218.4
click at [553, 55] on div "Entity: [PERSON_NAME] v. [PERSON_NAME] ET AL." at bounding box center [531, 64] width 480 height 29
copy b "[PERSON_NAME] v. [PERSON_NAME] ET AL."
click at [332, 117] on div "No Results Found. Sorry, we couldn't find any results for " [PERSON_NAME] v. [P…" at bounding box center [536, 285] width 680 height 400
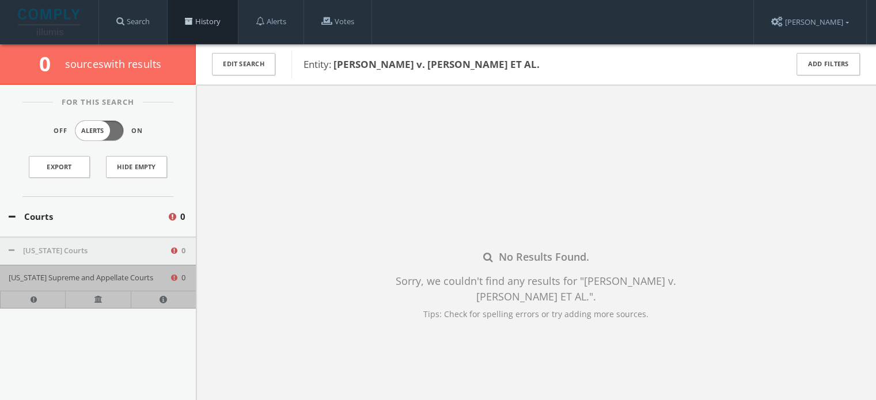
click at [189, 18] on span at bounding box center [189, 21] width 8 height 8
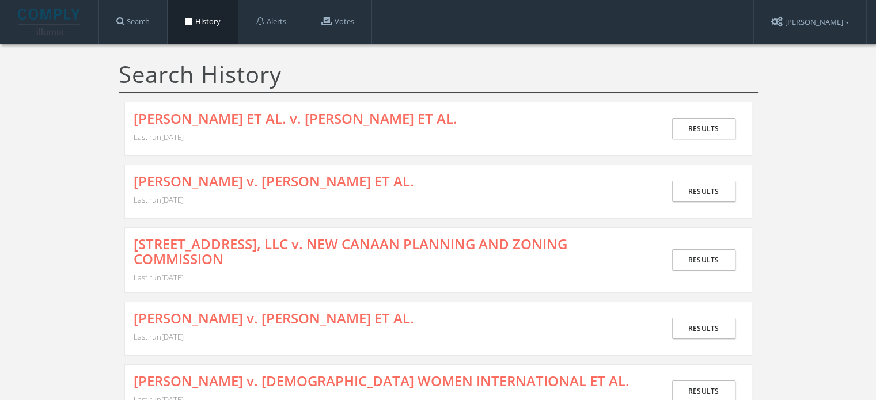
click at [287, 172] on div "[PERSON_NAME] v. [PERSON_NAME] ET AL. Last run [DATE] Results" at bounding box center [438, 192] width 628 height 54
click at [291, 183] on link "[PERSON_NAME] v. [PERSON_NAME] ET AL." at bounding box center [274, 181] width 280 height 15
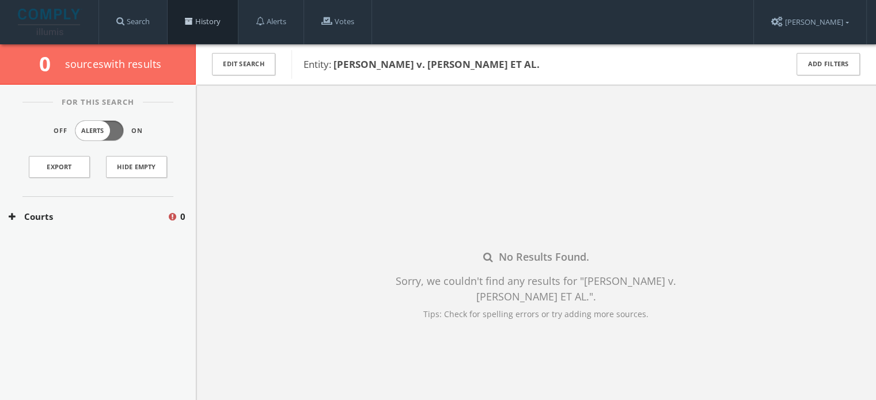
click at [227, 11] on link "History" at bounding box center [203, 22] width 70 height 44
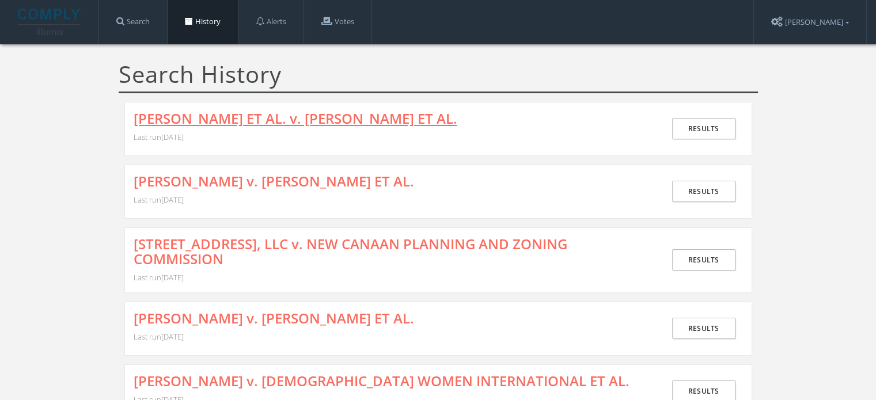
click at [302, 120] on link "[PERSON_NAME] ET AL. v. [PERSON_NAME] ET AL." at bounding box center [296, 118] width 324 height 15
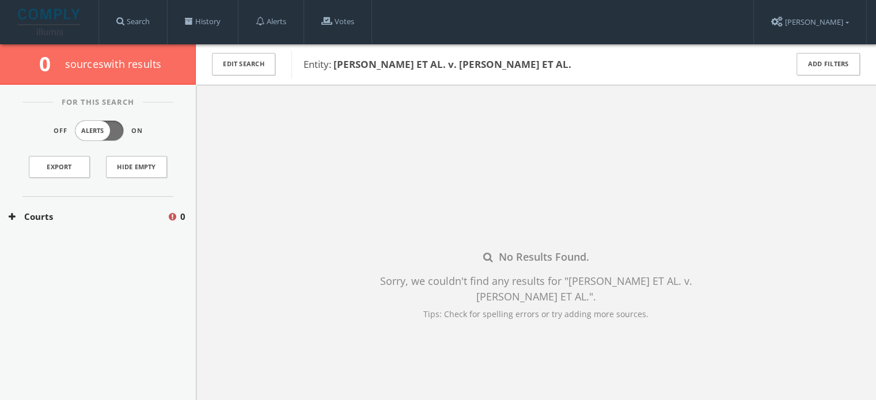
click at [113, 218] on button "Courts" at bounding box center [88, 216] width 158 height 13
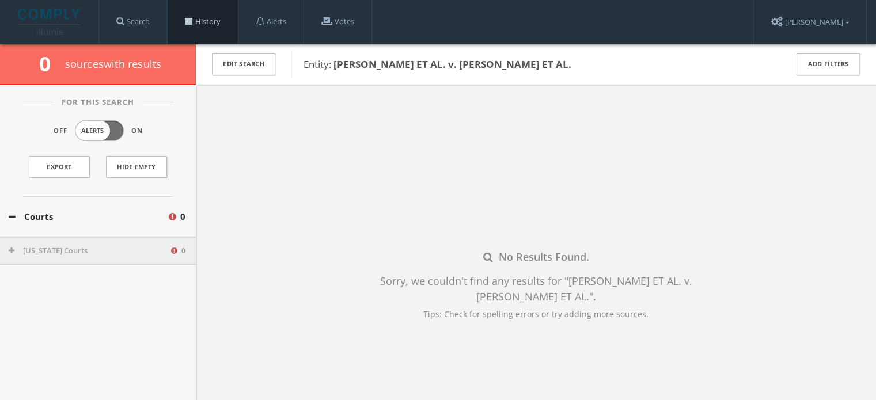
click at [227, 22] on link "History" at bounding box center [203, 22] width 70 height 44
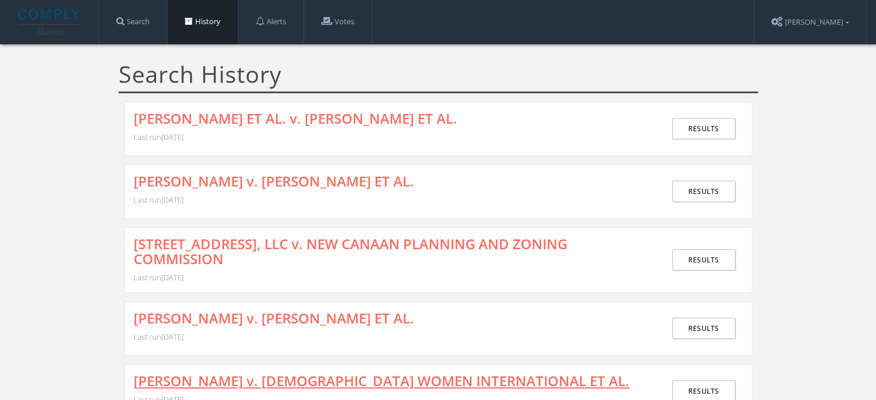
click at [251, 374] on link "[PERSON_NAME] v. [DEMOGRAPHIC_DATA] WOMEN INTERNATIONAL ET AL." at bounding box center [382, 381] width 496 height 15
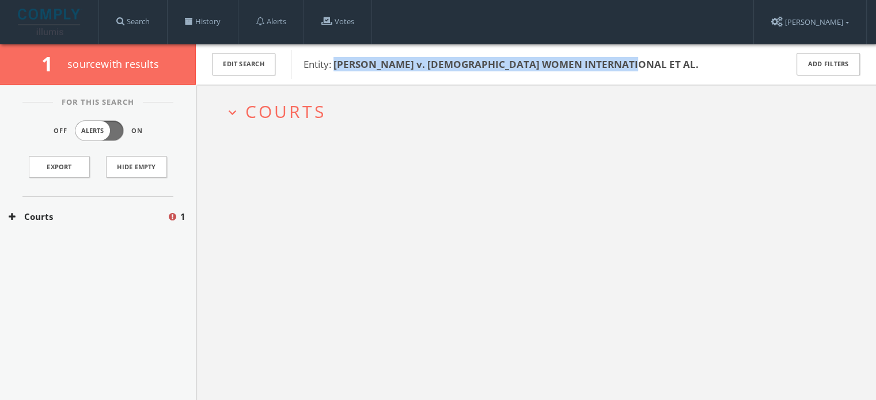
drag, startPoint x: 334, startPoint y: 63, endPoint x: 629, endPoint y: 73, distance: 295.6
click at [629, 73] on div "Entity: [PERSON_NAME] v. [DEMOGRAPHIC_DATA] WOMEN INTERNATIONAL ET AL." at bounding box center [531, 64] width 480 height 29
copy b "[PERSON_NAME] v. [DEMOGRAPHIC_DATA] WOMEN INTERNATIONAL ET AL."
click at [304, 108] on span "Courts" at bounding box center [285, 112] width 81 height 24
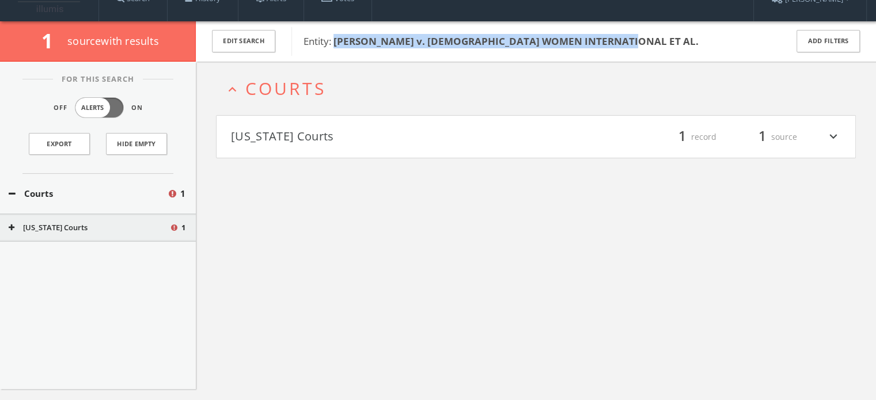
click at [304, 146] on h4 "[US_STATE] Courts filter_list 1 record 1 source expand_more" at bounding box center [536, 137] width 639 height 43
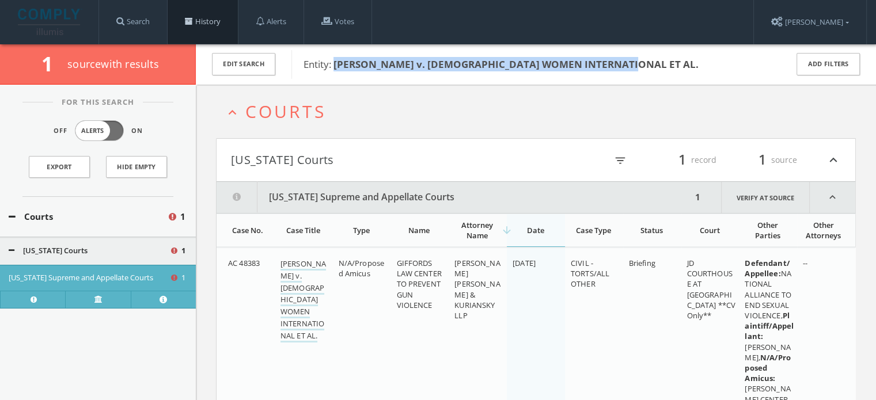
click at [203, 30] on link "History" at bounding box center [203, 22] width 70 height 44
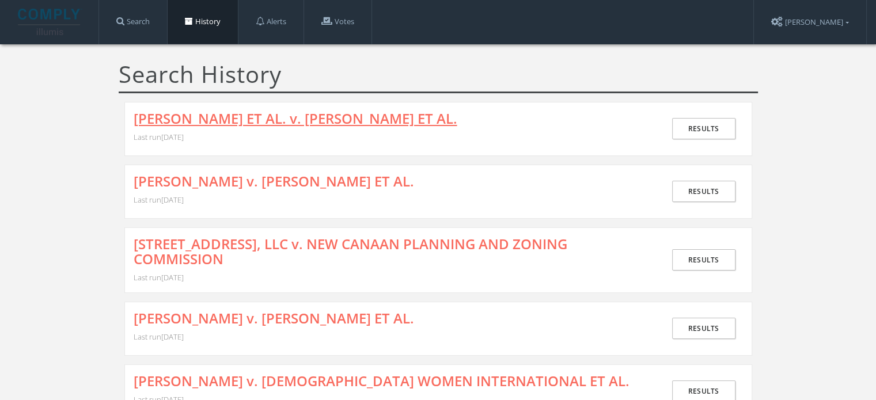
click at [249, 115] on link "[PERSON_NAME] ET AL. v. [PERSON_NAME] ET AL." at bounding box center [296, 118] width 324 height 15
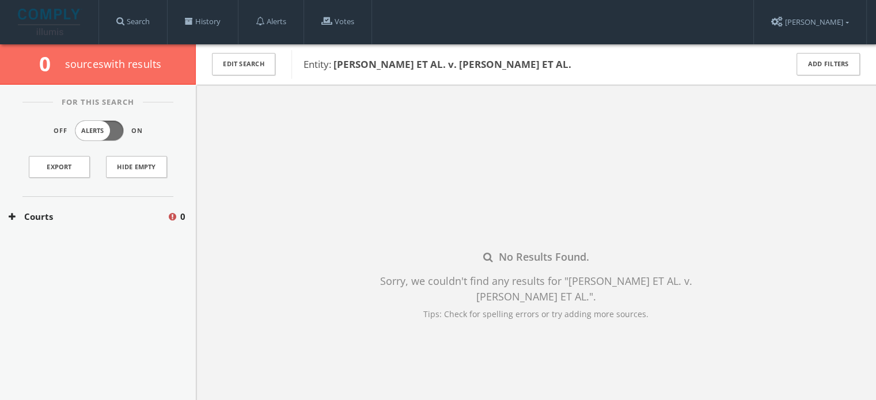
drag, startPoint x: 334, startPoint y: 66, endPoint x: 586, endPoint y: 69, distance: 251.7
click at [586, 69] on span "Entity: [PERSON_NAME] ET AL. v. [PERSON_NAME] ET AL." at bounding box center [537, 64] width 468 height 15
copy b "[PERSON_NAME] ET AL. v. [PERSON_NAME] ET AL."
click at [47, 213] on button "Courts" at bounding box center [88, 216] width 158 height 13
click at [51, 245] on button "[US_STATE] Courts" at bounding box center [89, 251] width 161 height 12
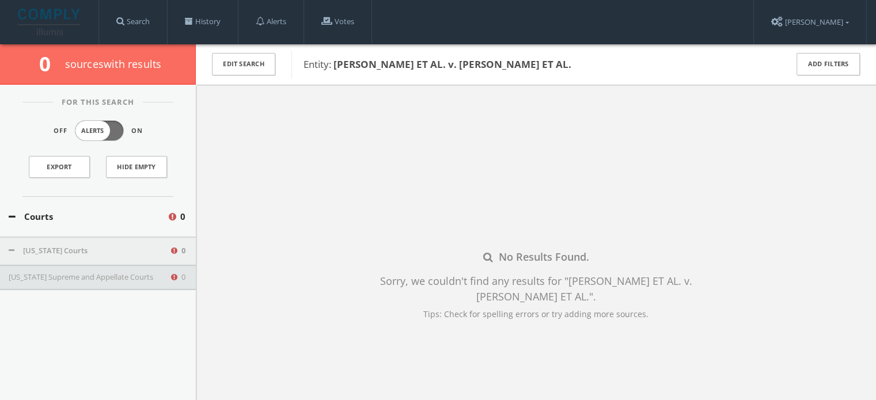
click at [61, 268] on div "[US_STATE] Supreme and Appellate Courts 0" at bounding box center [98, 277] width 196 height 25
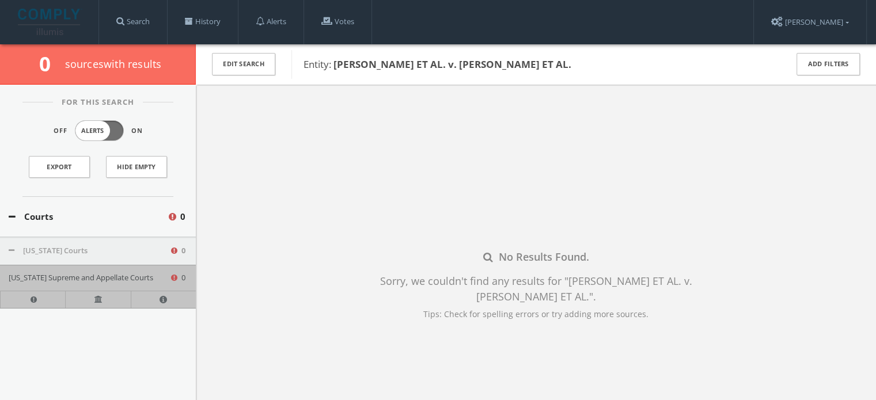
click at [323, 300] on div "No Results Found. Sorry, we couldn't find any results for " [PERSON_NAME] ET AL…" at bounding box center [536, 285] width 680 height 400
click at [299, 292] on div "No Results Found. Sorry, we couldn't find any results for " [PERSON_NAME] ET AL…" at bounding box center [536, 285] width 680 height 400
